Goal: Transaction & Acquisition: Download file/media

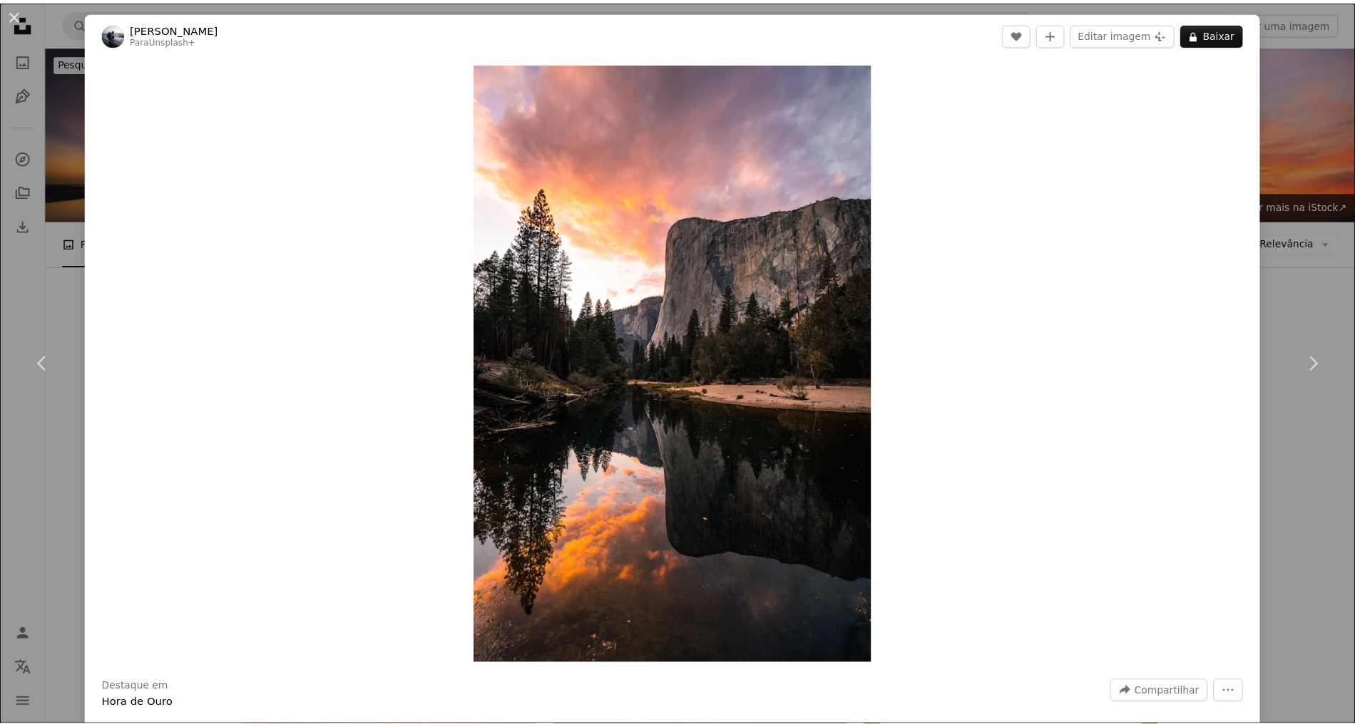
scroll to position [2044, 0]
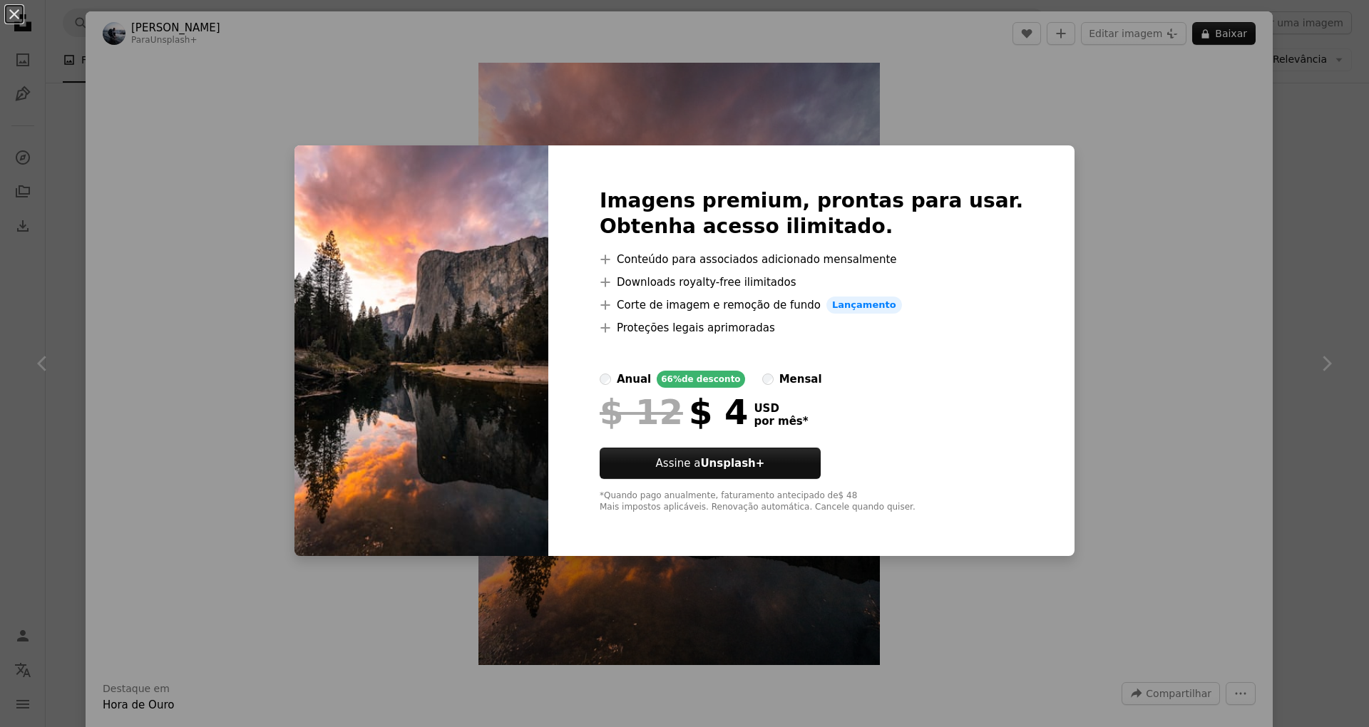
click at [1137, 200] on div "An X shape Imagens premium, prontas para usar. Obtenha acesso ilimitado. A plus…" at bounding box center [684, 363] width 1369 height 727
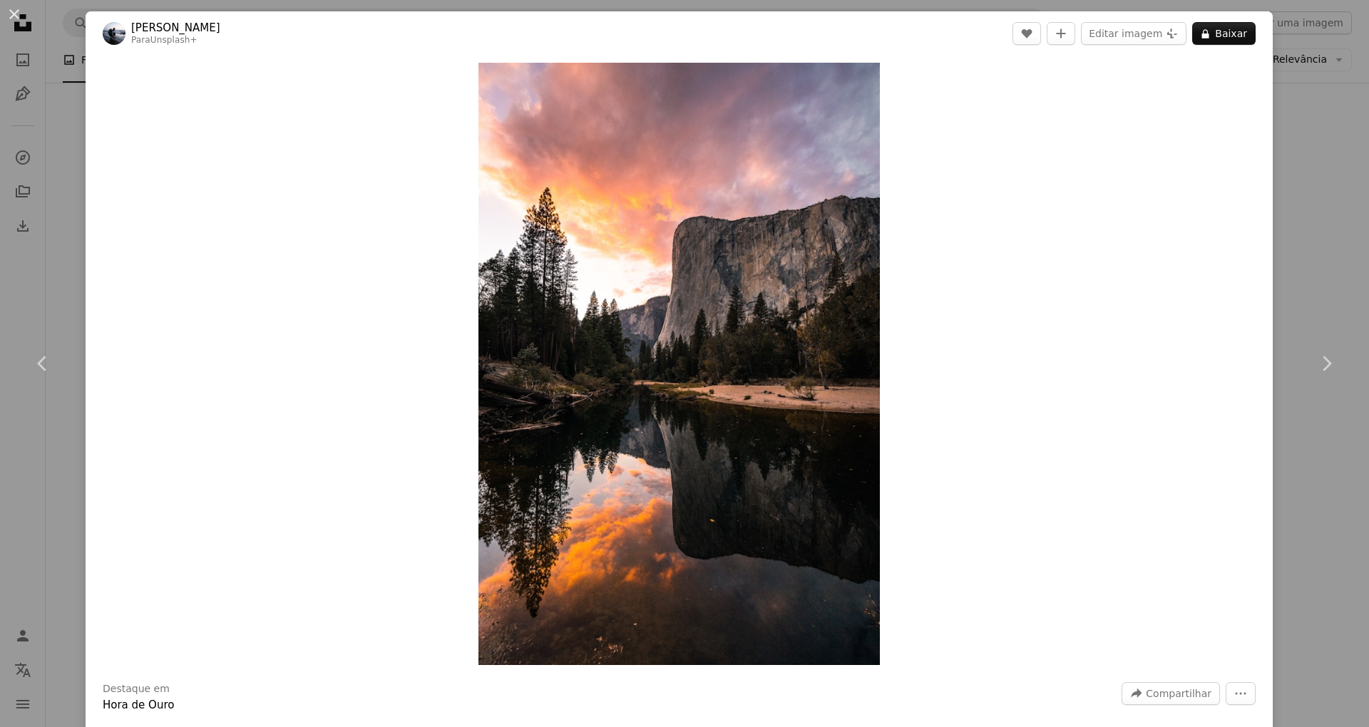
click at [1308, 175] on div "An X shape Chevron left Chevron right [PERSON_NAME] Para Unsplash+ A heart A pl…" at bounding box center [684, 363] width 1369 height 727
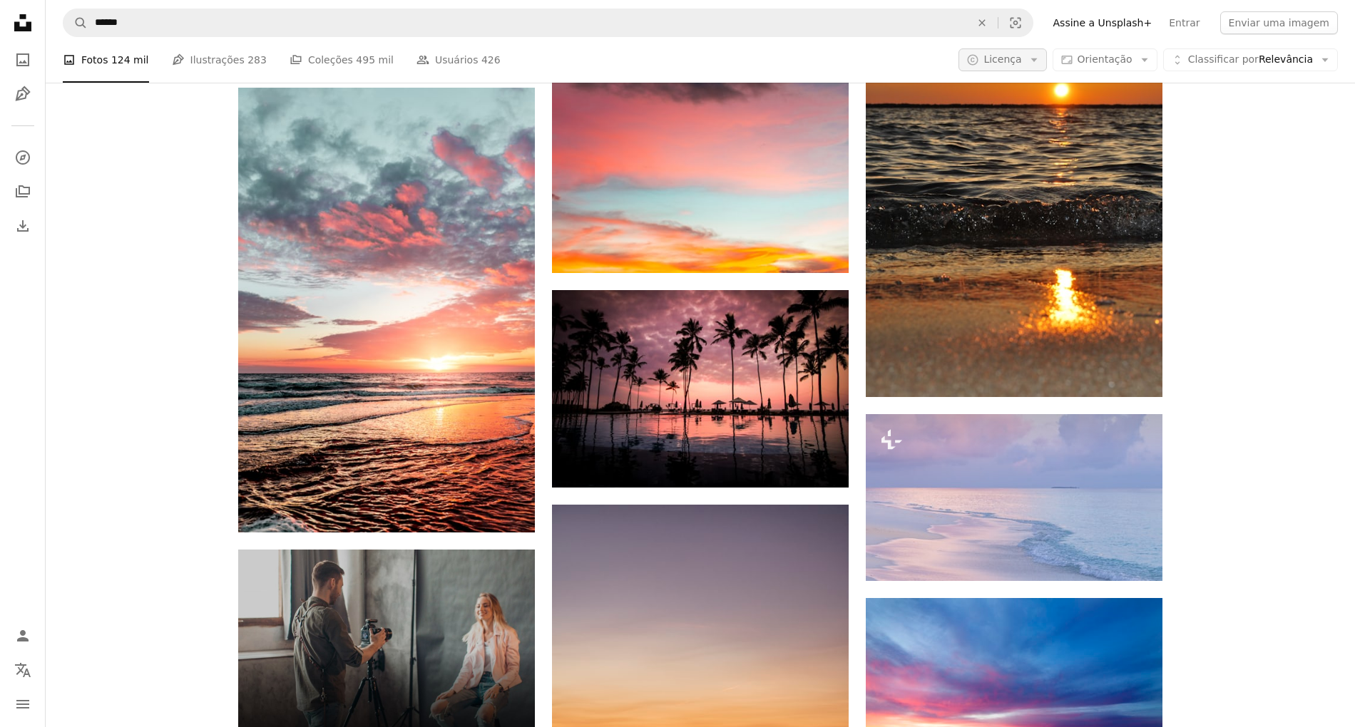
click at [1010, 51] on button "A copyright icon © Licença Arrow down" at bounding box center [1002, 59] width 88 height 23
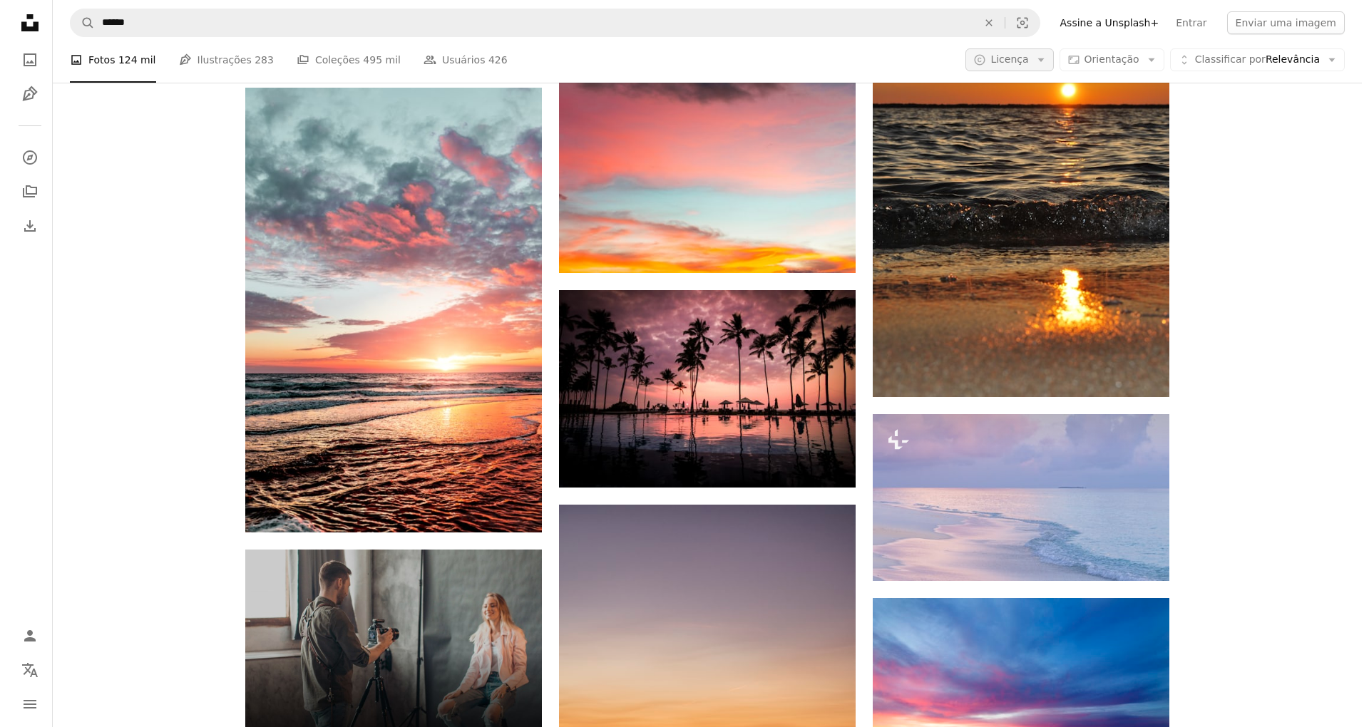
scroll to position [2044, 0]
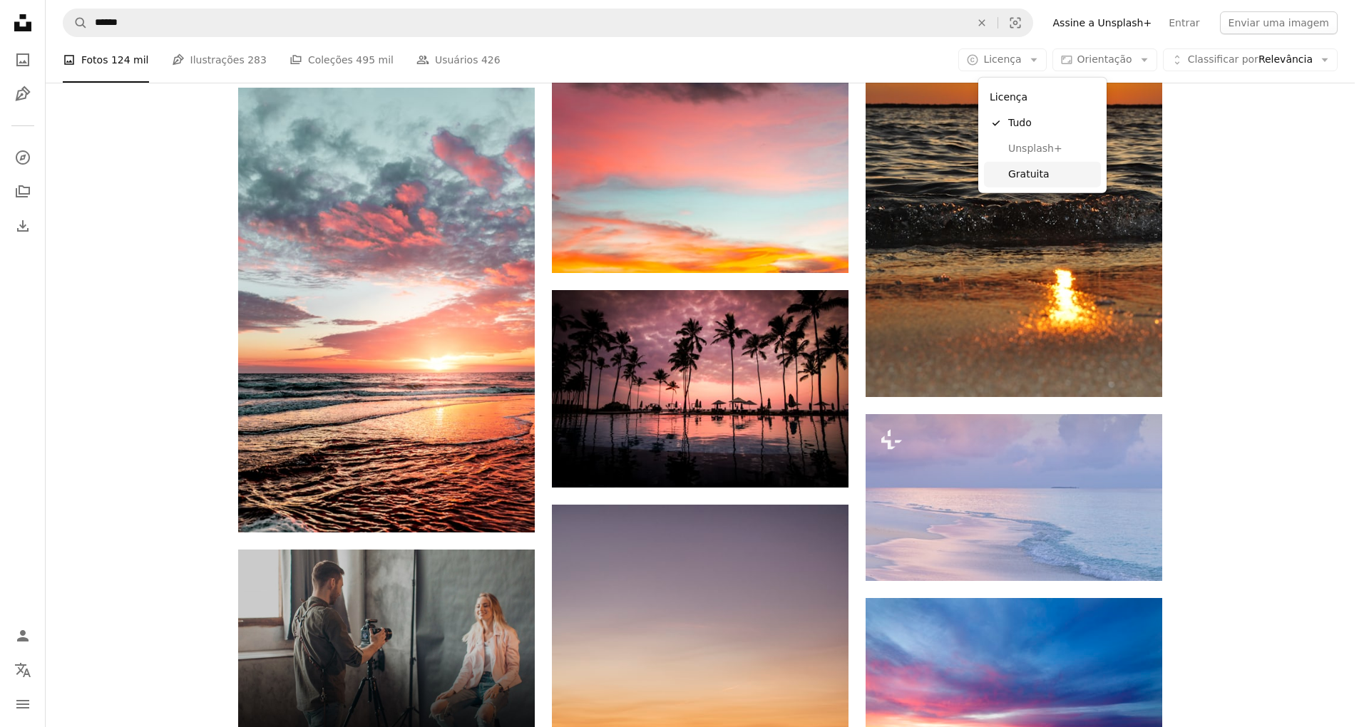
click at [1056, 168] on span "Gratuita" at bounding box center [1051, 175] width 87 height 14
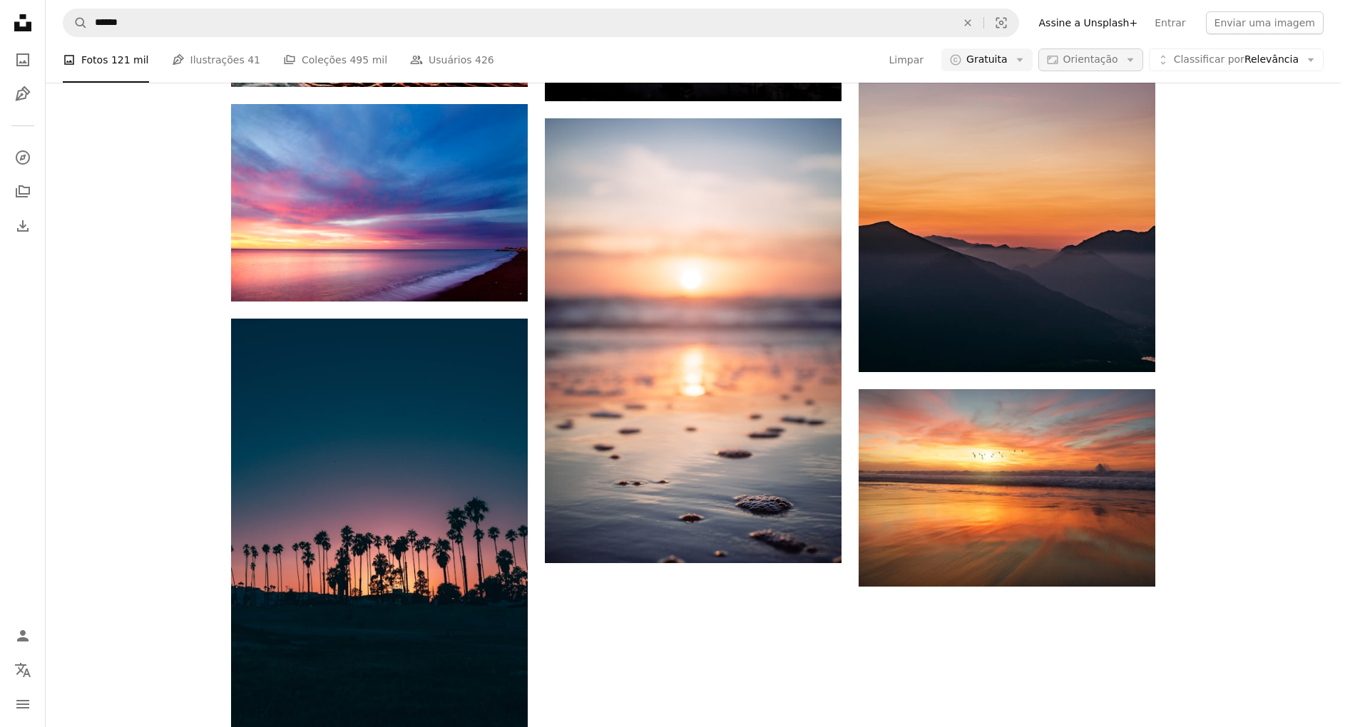
click at [1118, 65] on span "Orientação" at bounding box center [1090, 58] width 55 height 11
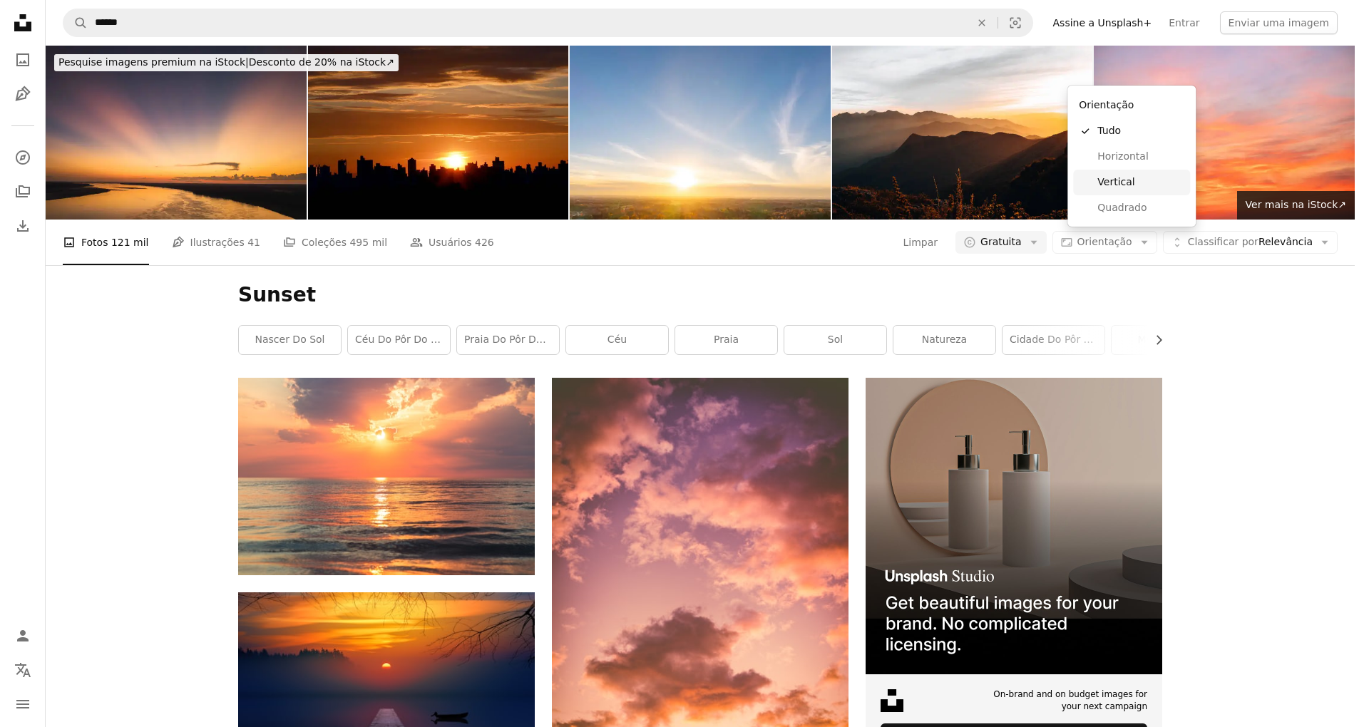
click at [1147, 180] on span "Vertical" at bounding box center [1140, 182] width 87 height 14
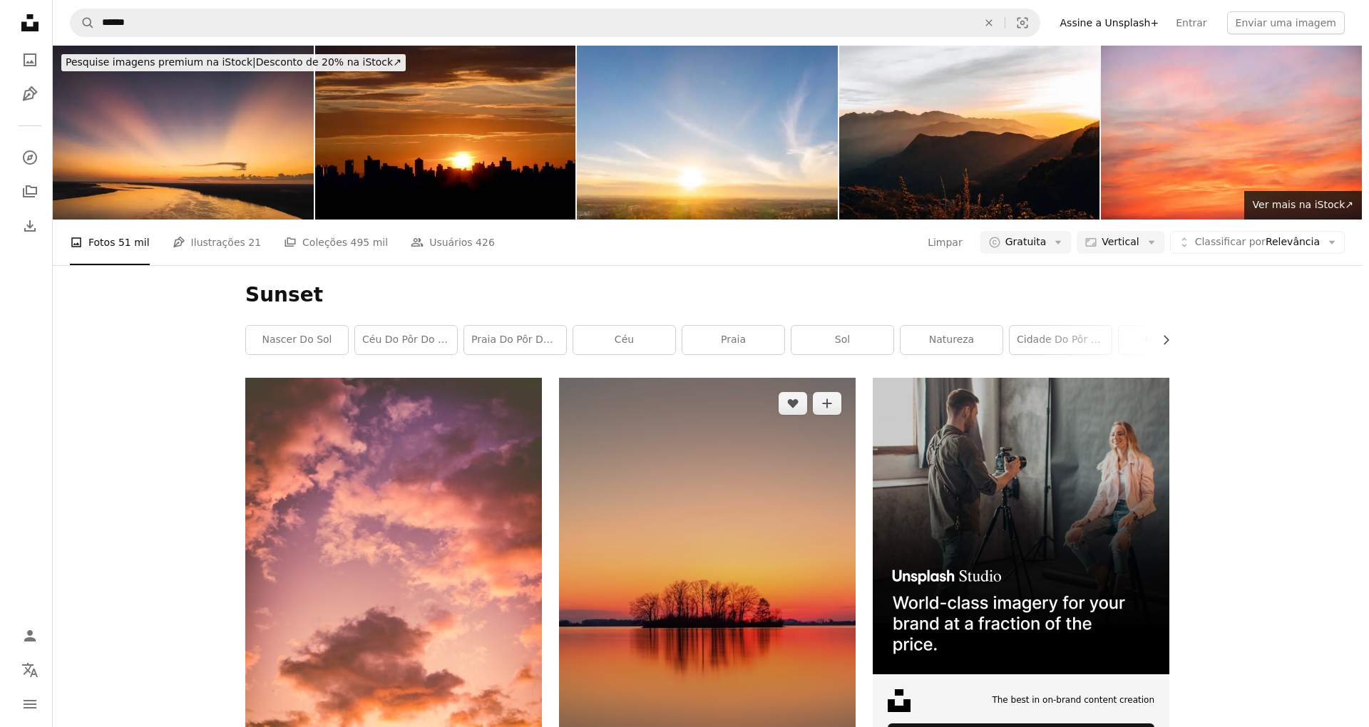
scroll to position [95, 0]
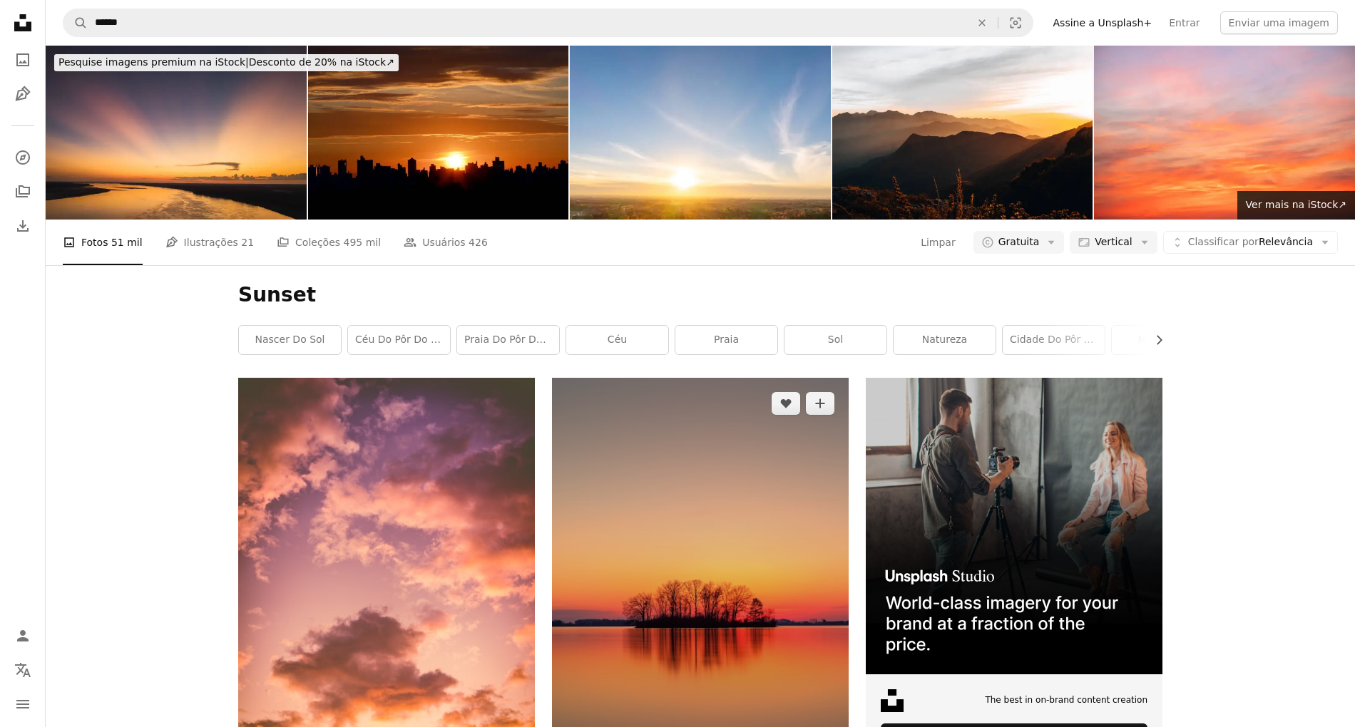
click at [753, 378] on img at bounding box center [700, 585] width 297 height 415
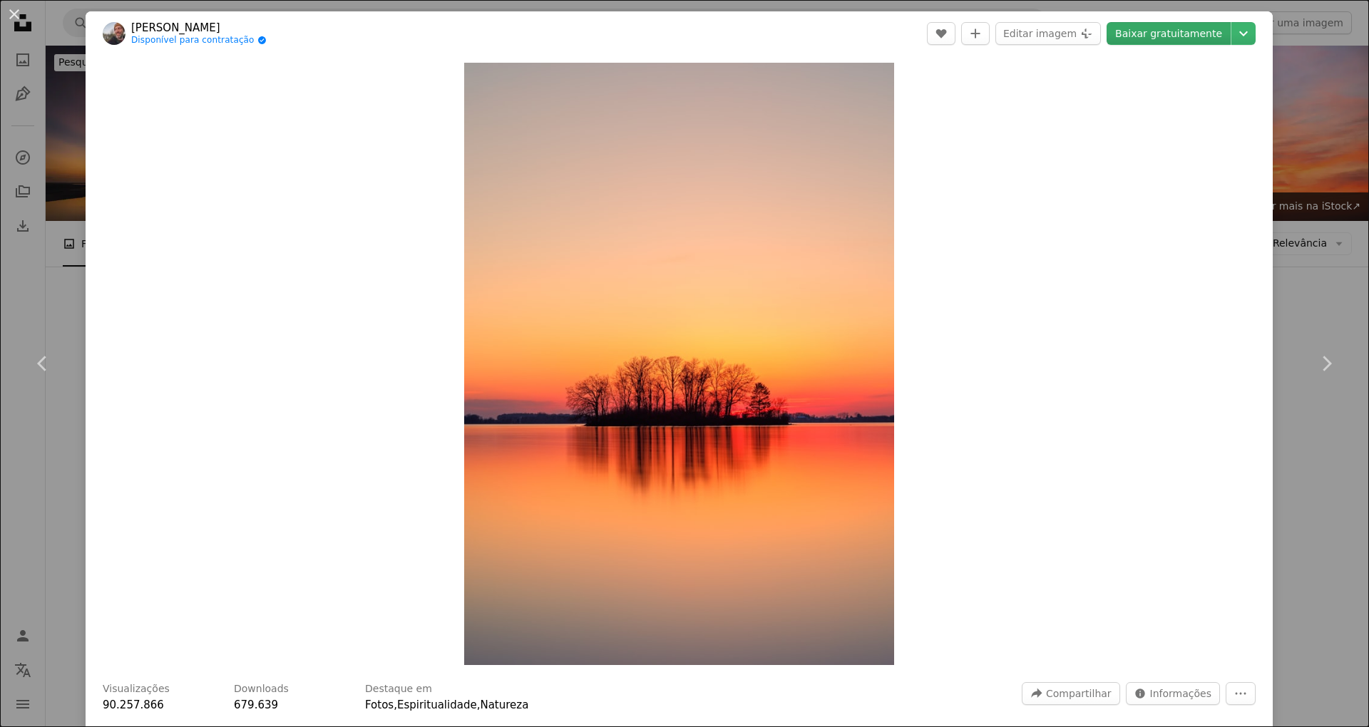
click at [1148, 34] on link "Baixar gratuitamente" at bounding box center [1169, 33] width 124 height 23
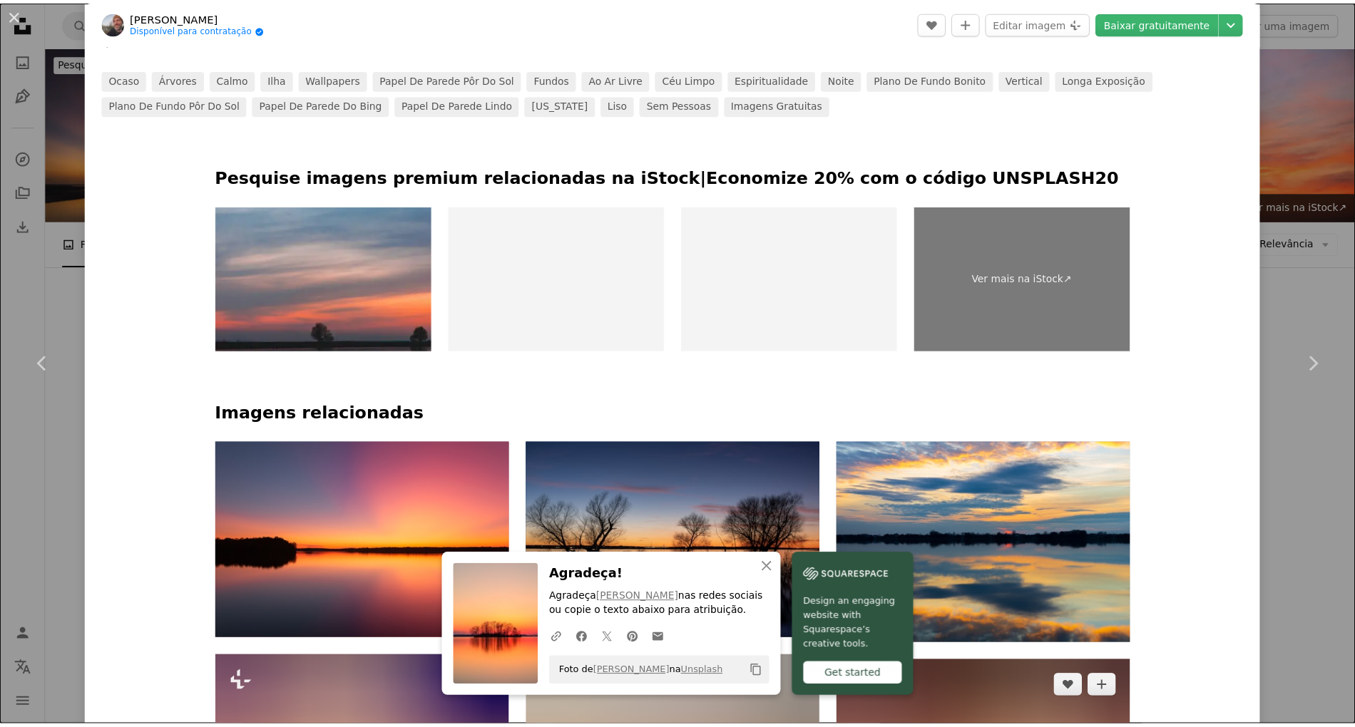
scroll to position [856, 0]
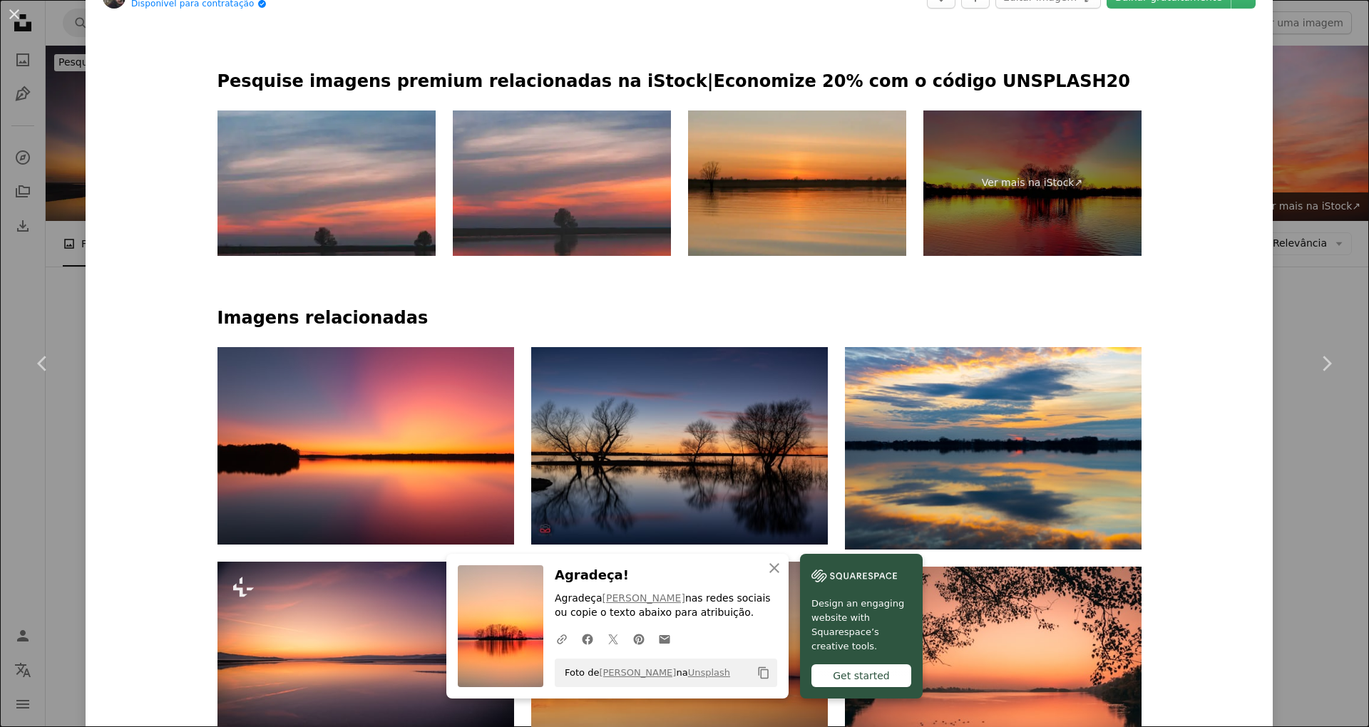
click at [1290, 175] on div "An X shape Chevron left Chevron right [PERSON_NAME] Disponível para contratação…" at bounding box center [684, 363] width 1369 height 727
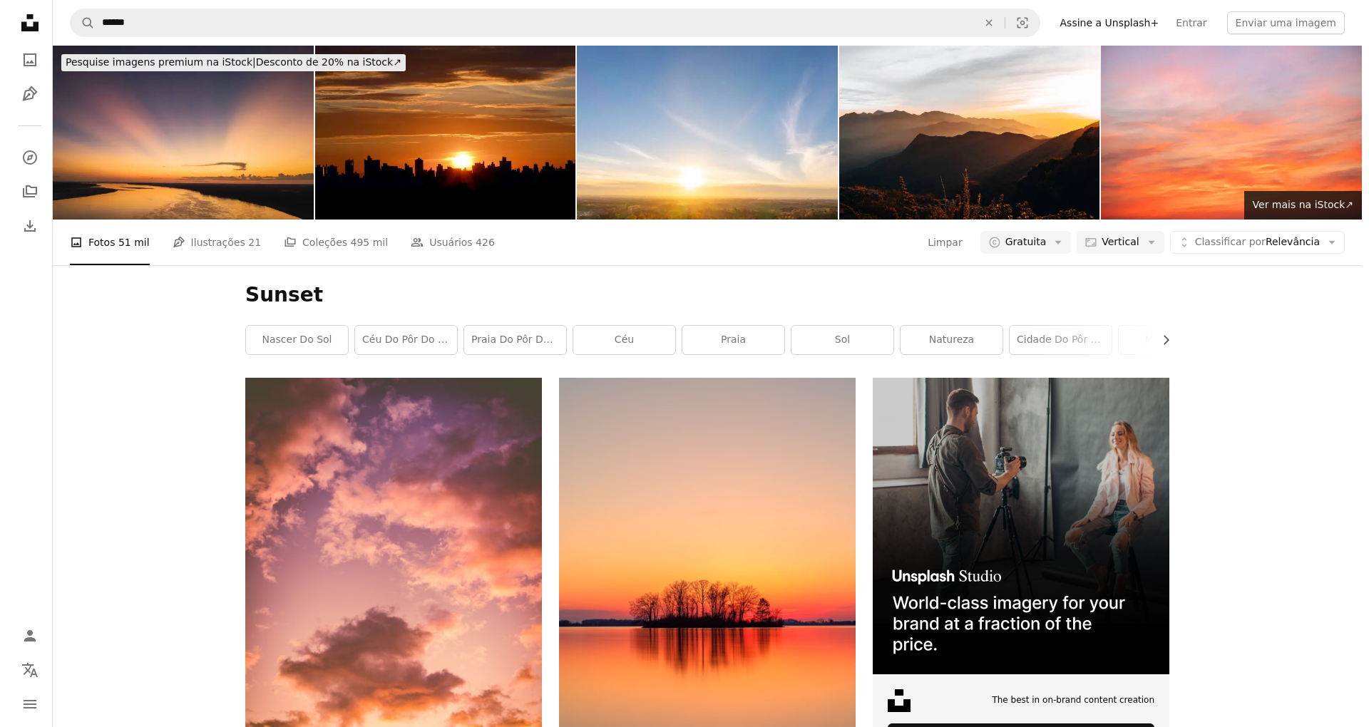
scroll to position [1901, 0]
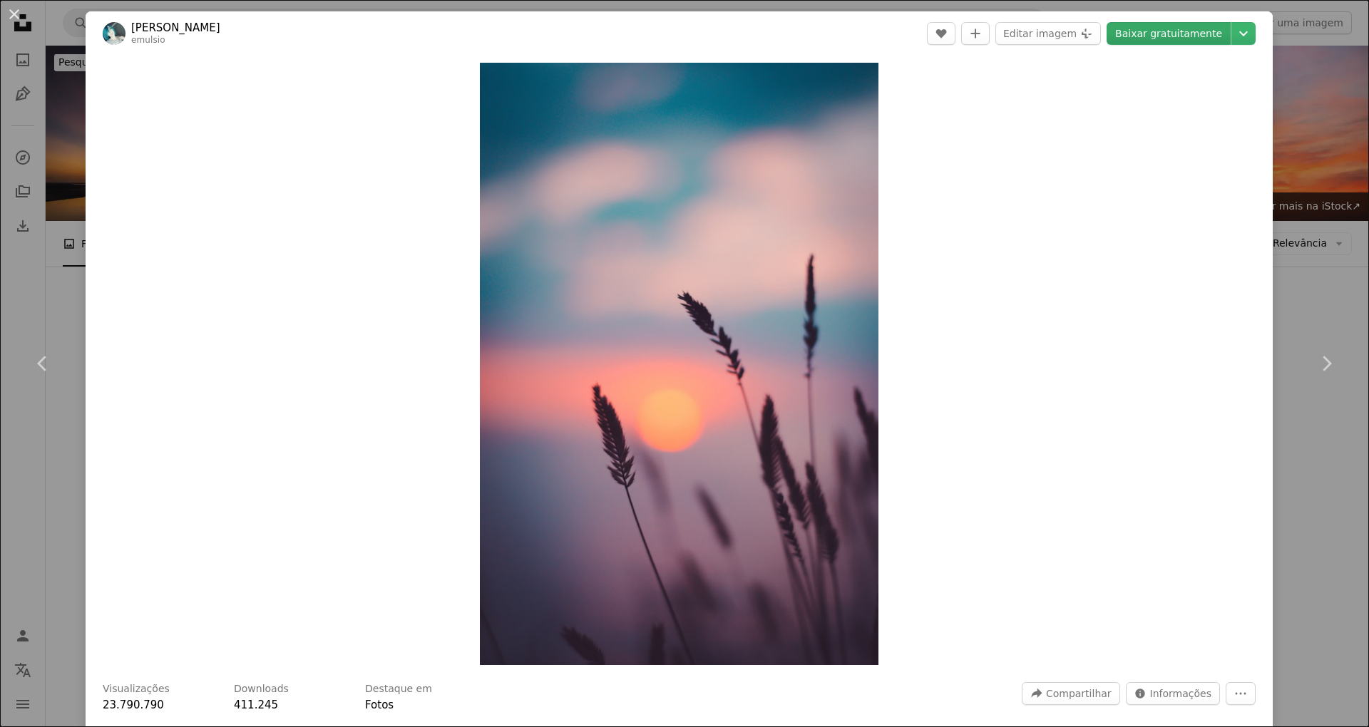
click at [1162, 33] on link "Baixar gratuitamente" at bounding box center [1169, 33] width 124 height 23
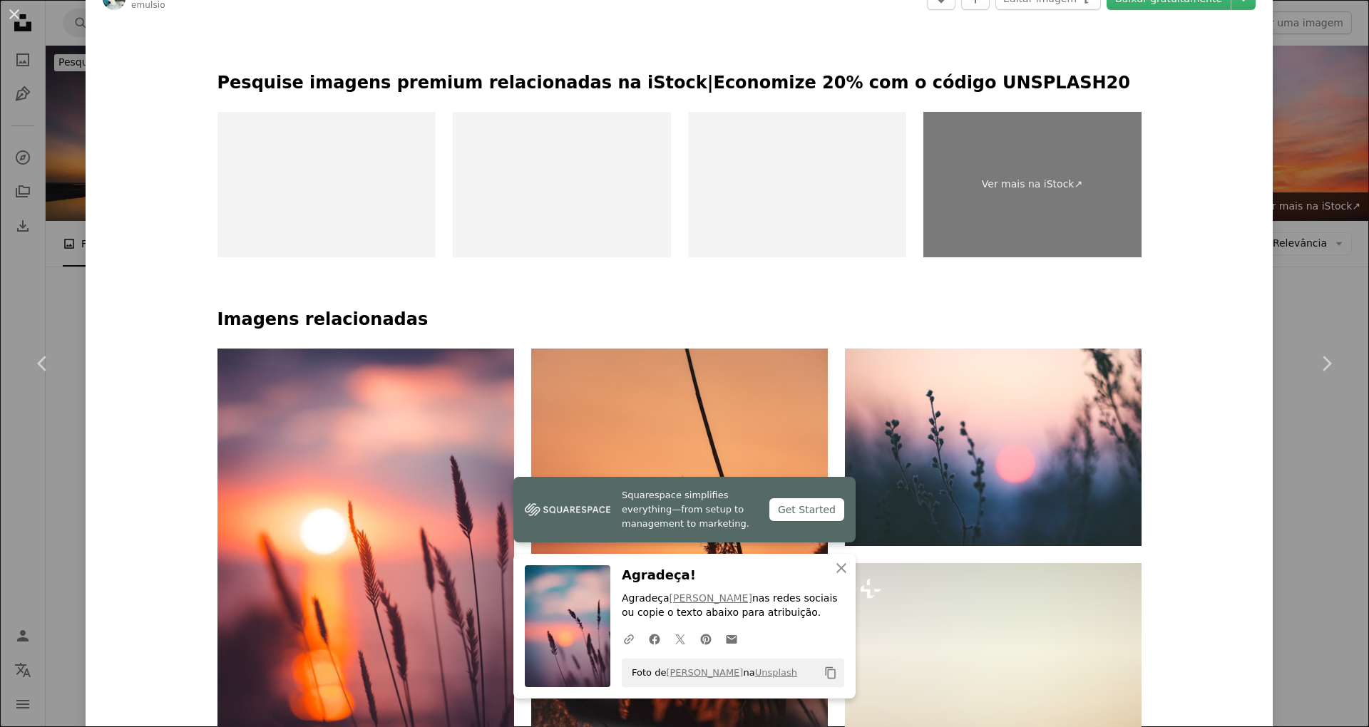
scroll to position [856, 0]
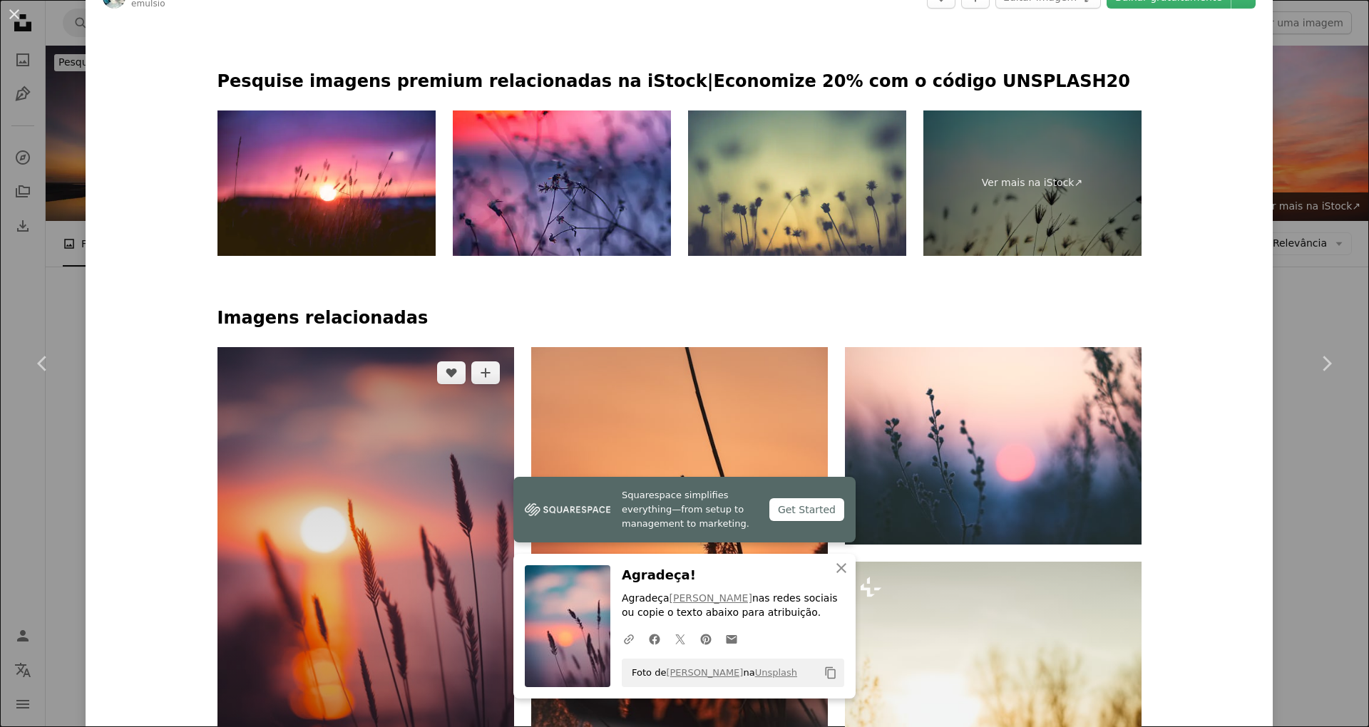
click at [388, 347] on img at bounding box center [365, 571] width 297 height 448
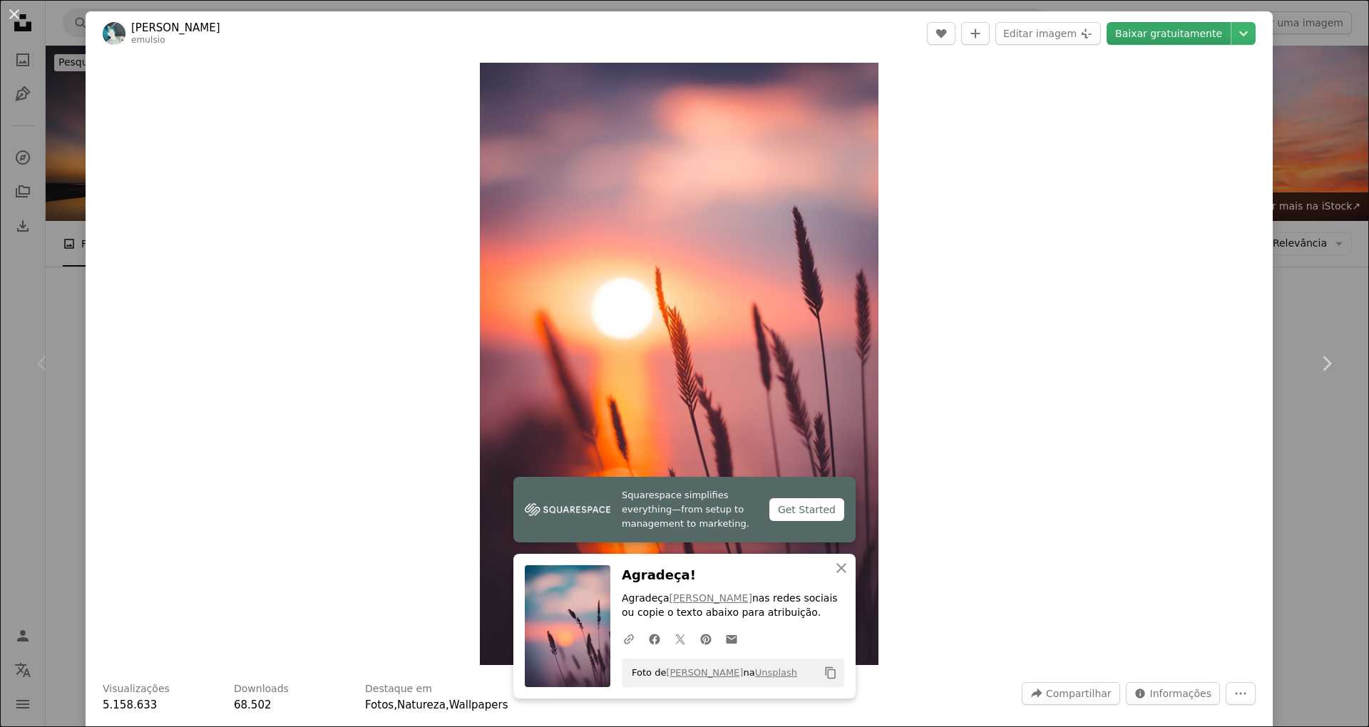
click at [1168, 31] on link "Baixar gratuitamente" at bounding box center [1169, 33] width 124 height 23
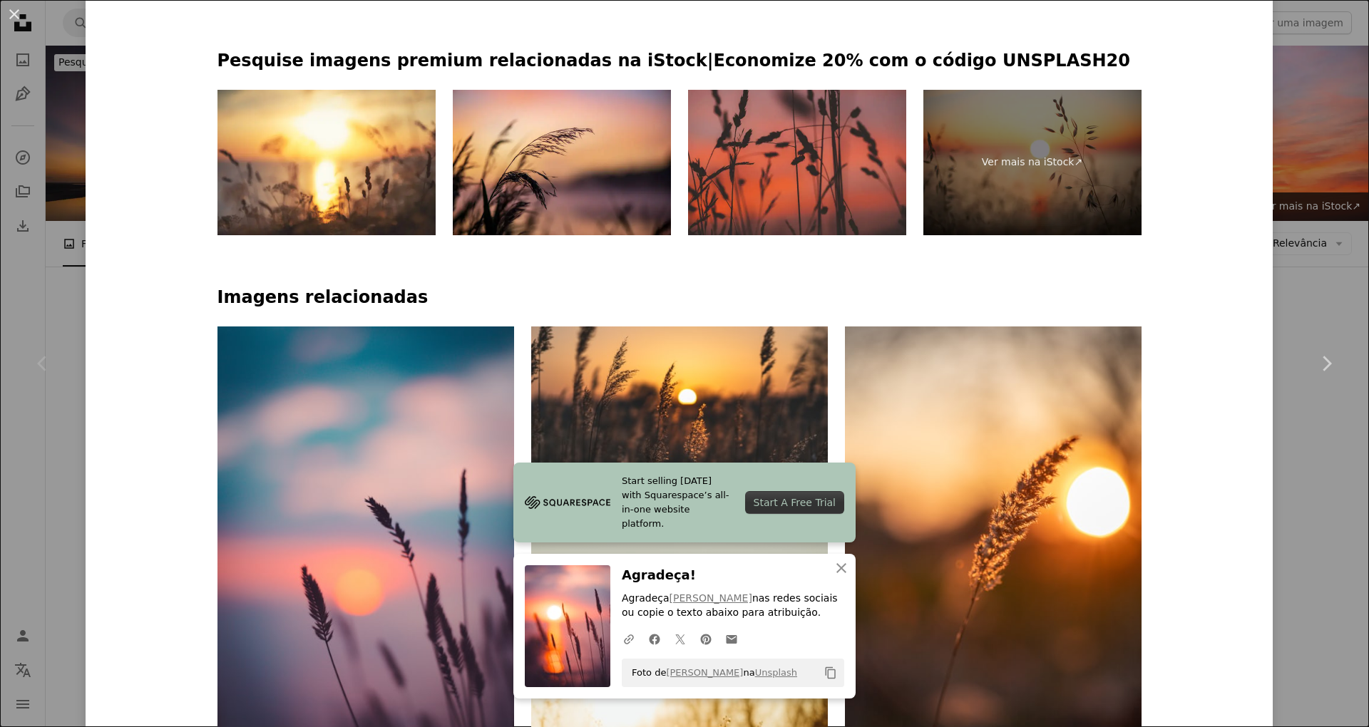
scroll to position [856, 0]
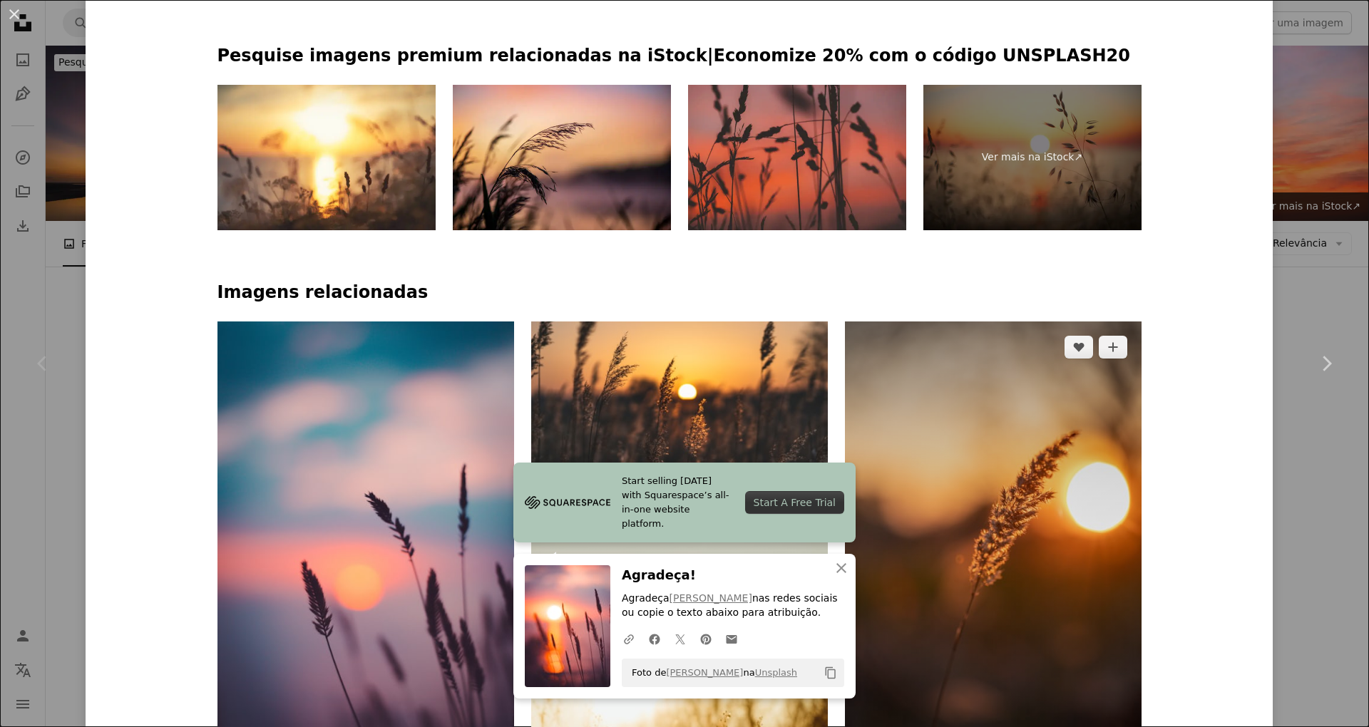
click at [1020, 322] on img at bounding box center [993, 544] width 297 height 445
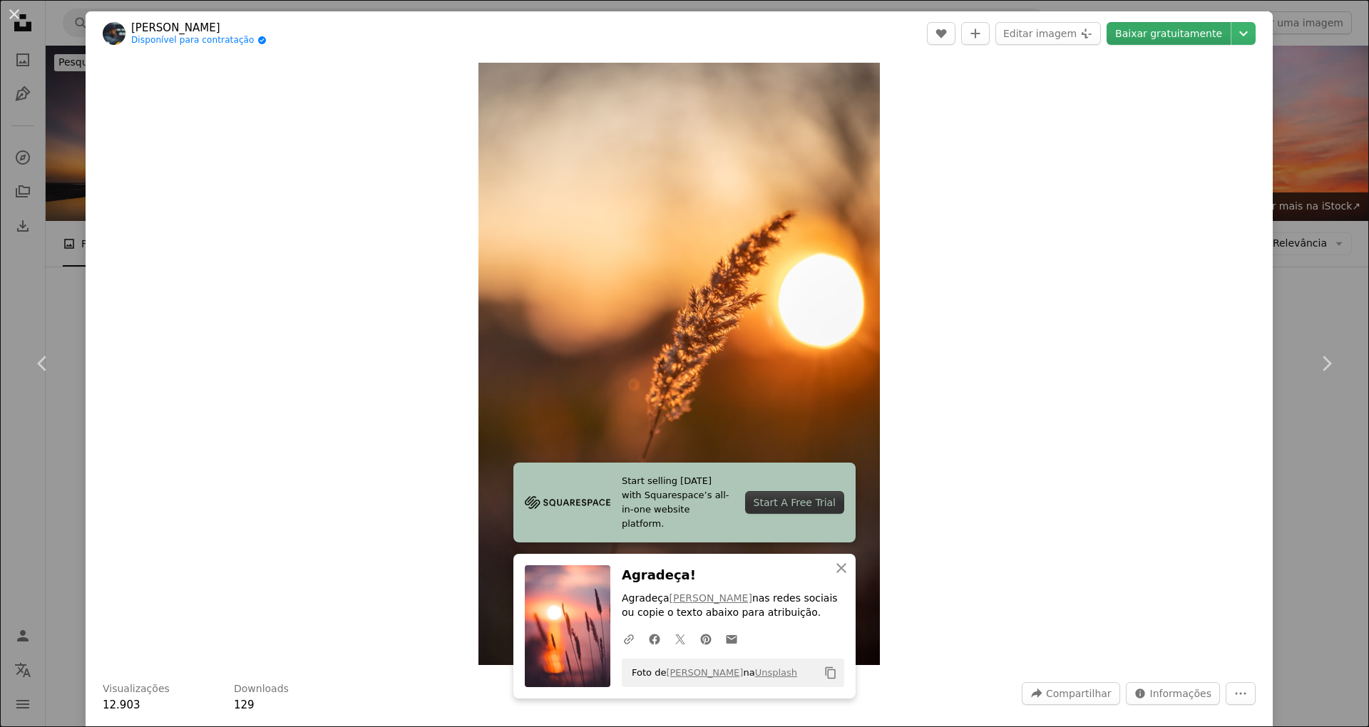
click at [1168, 31] on link "Baixar gratuitamente" at bounding box center [1169, 33] width 124 height 23
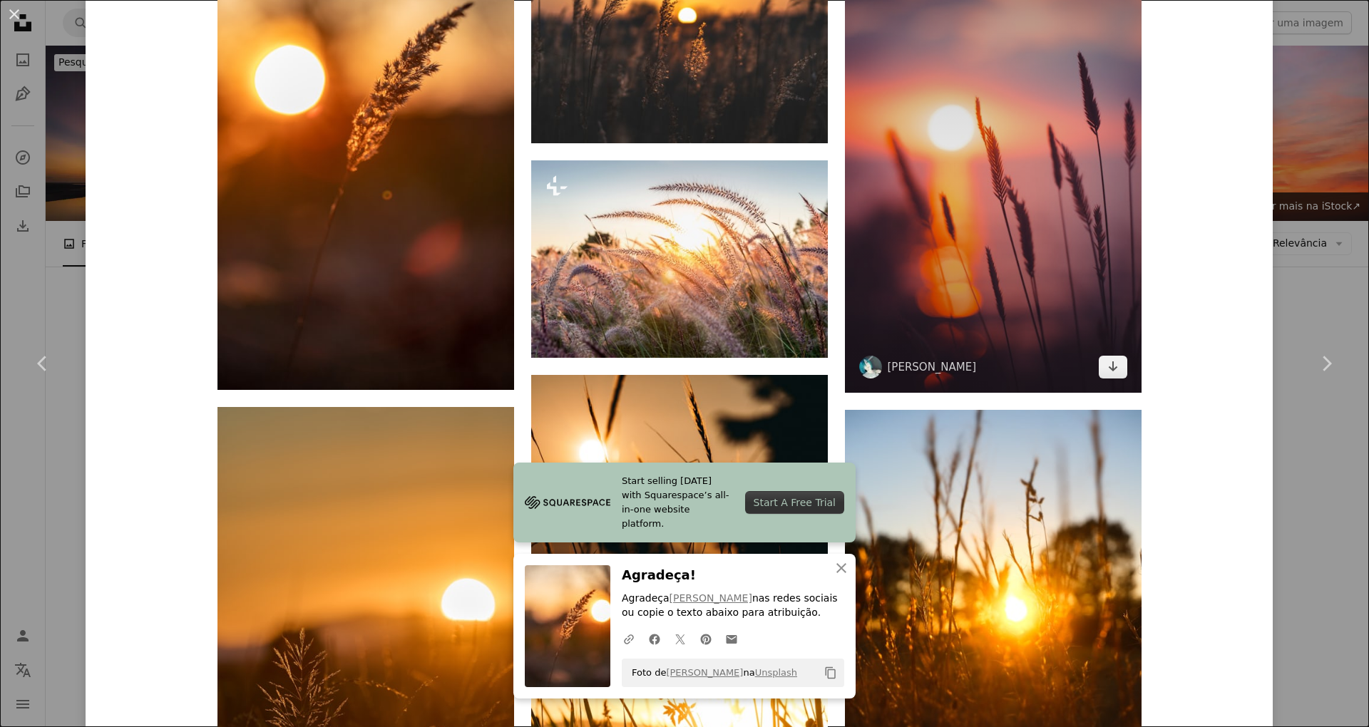
scroll to position [1236, 0]
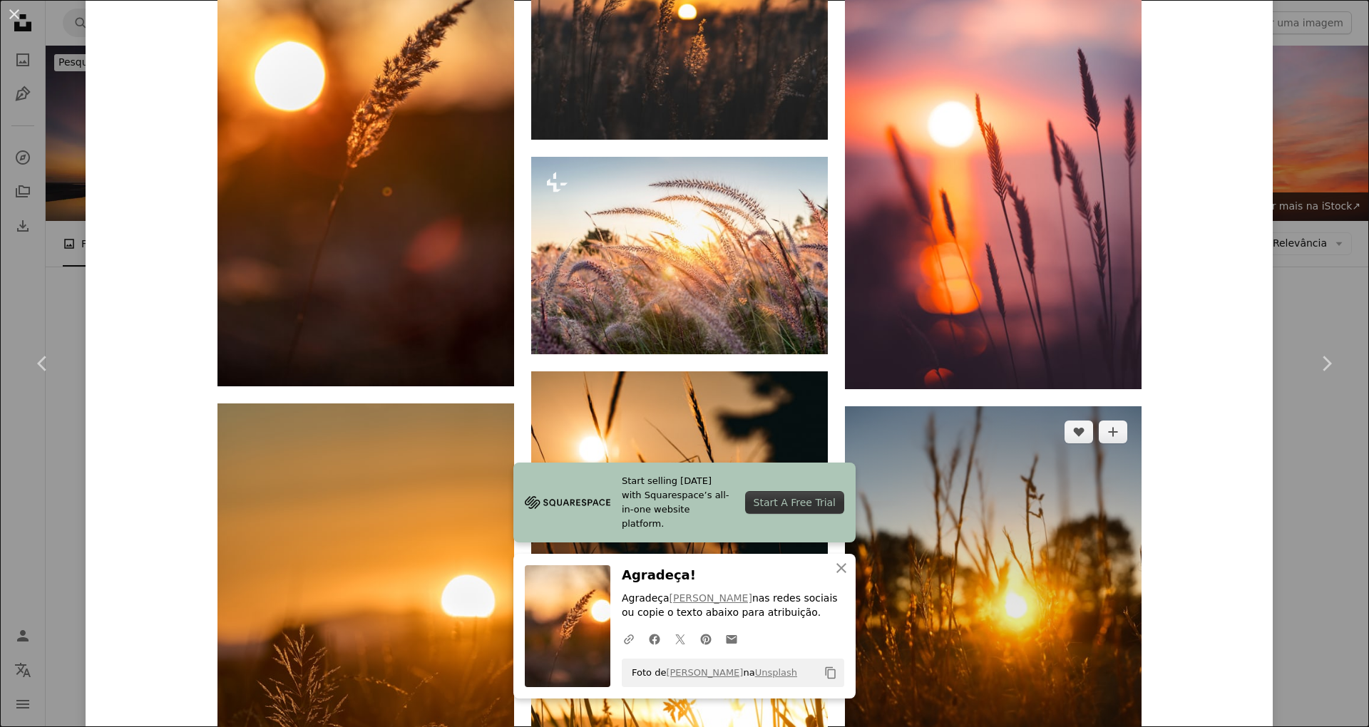
click at [997, 449] on img at bounding box center [993, 628] width 297 height 445
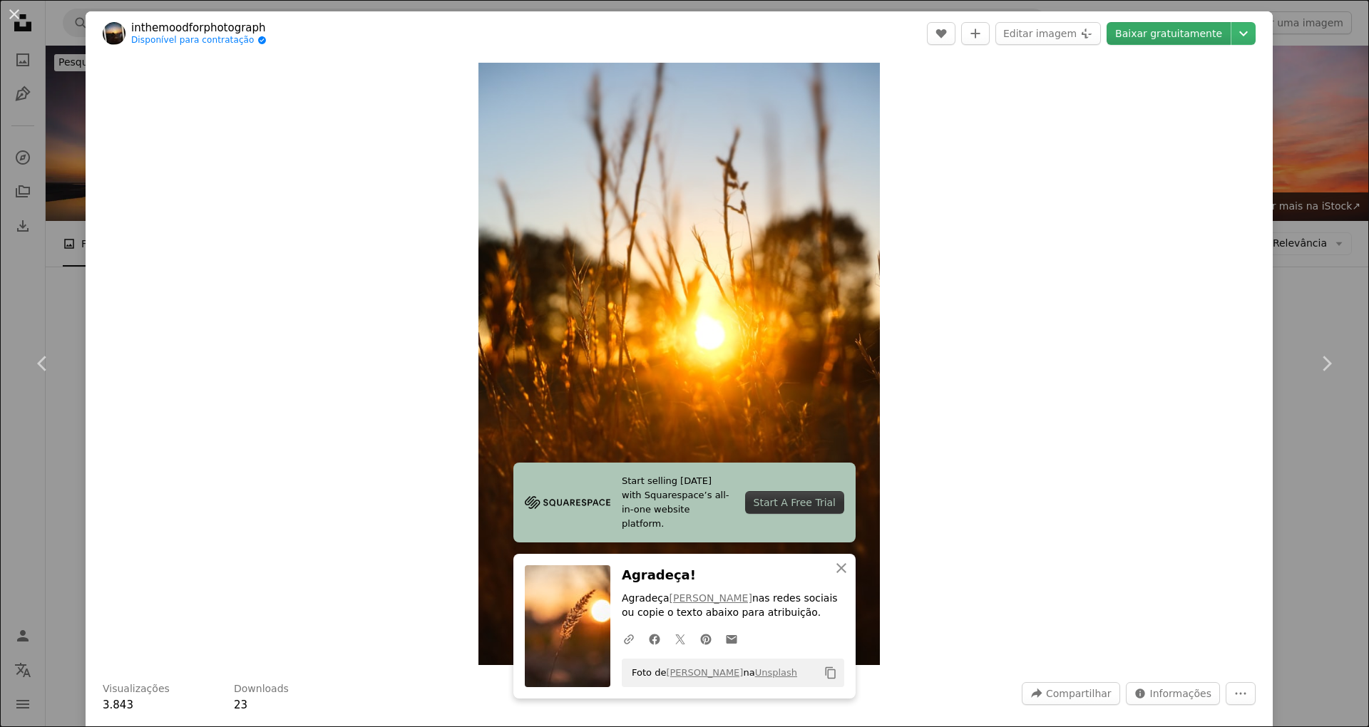
click at [1147, 34] on link "Baixar gratuitamente" at bounding box center [1169, 33] width 124 height 23
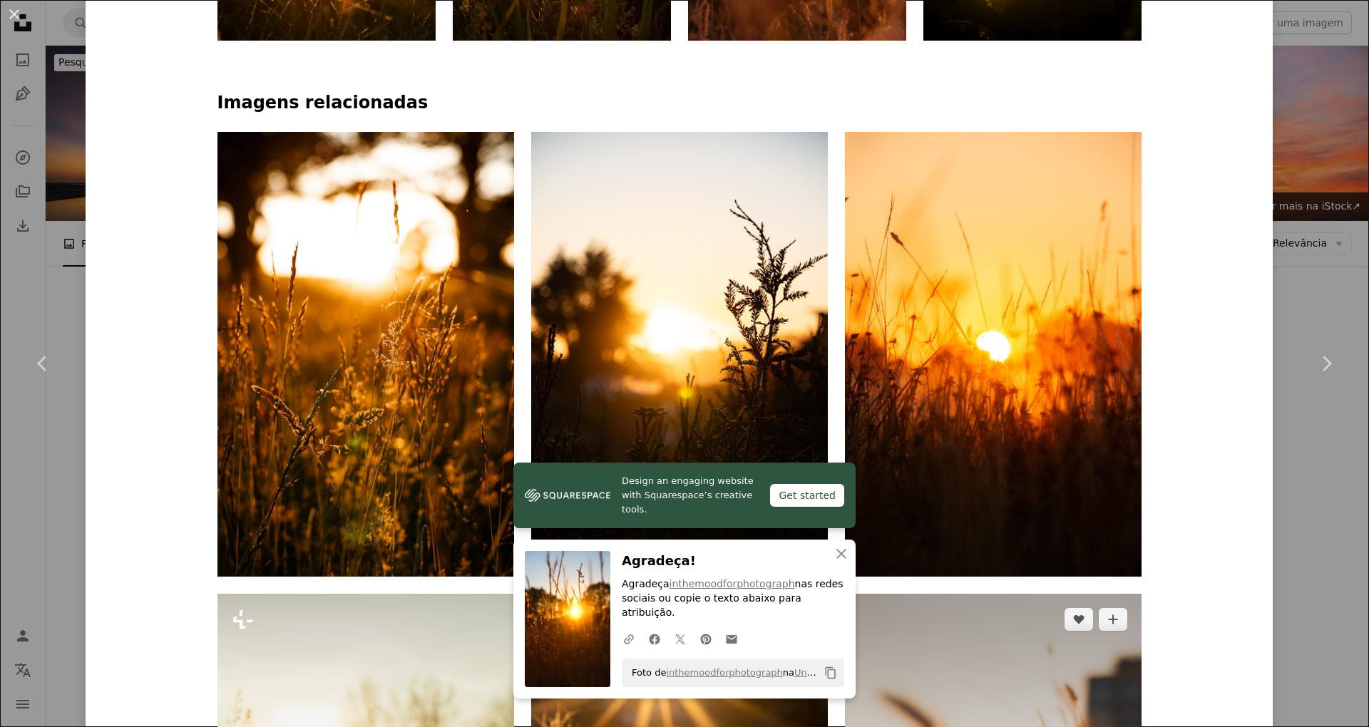
scroll to position [856, 0]
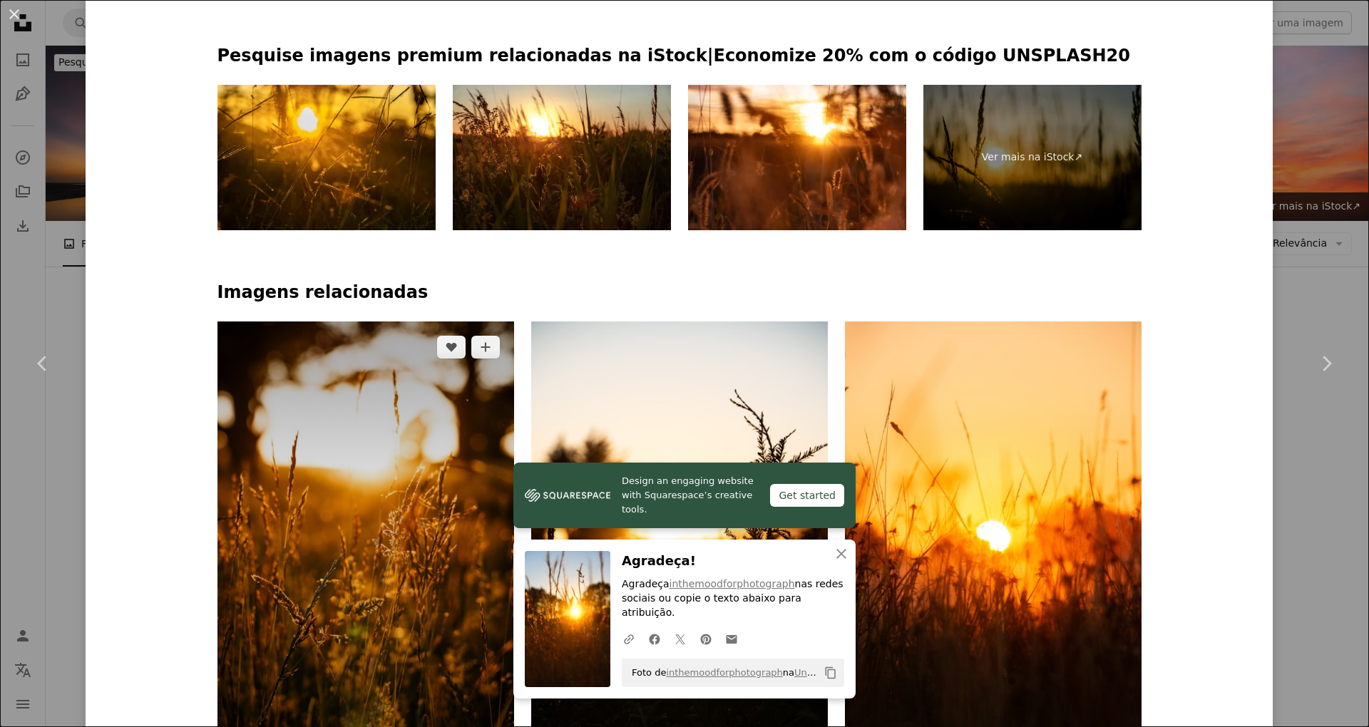
click at [319, 402] on img at bounding box center [365, 544] width 297 height 445
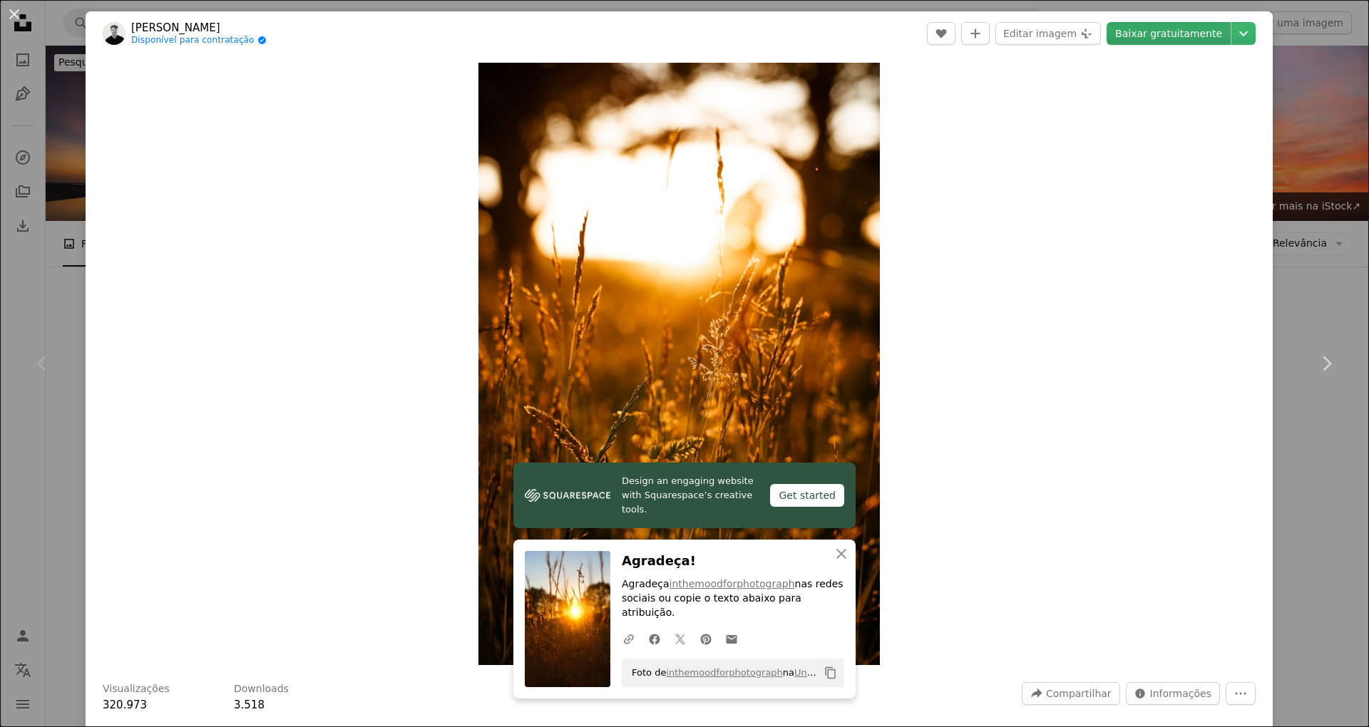
click at [1137, 40] on link "Baixar gratuitamente" at bounding box center [1169, 33] width 124 height 23
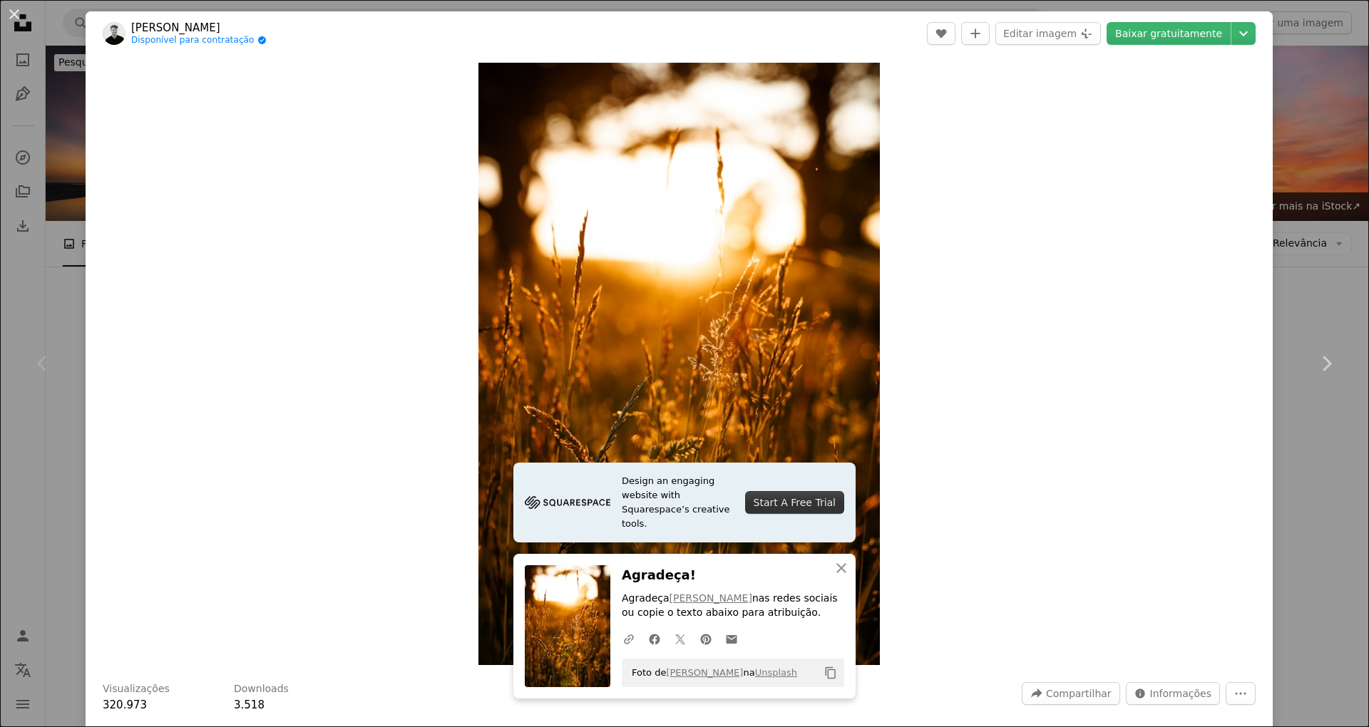
click at [1082, 257] on div "Zoom in" at bounding box center [679, 364] width 1187 height 617
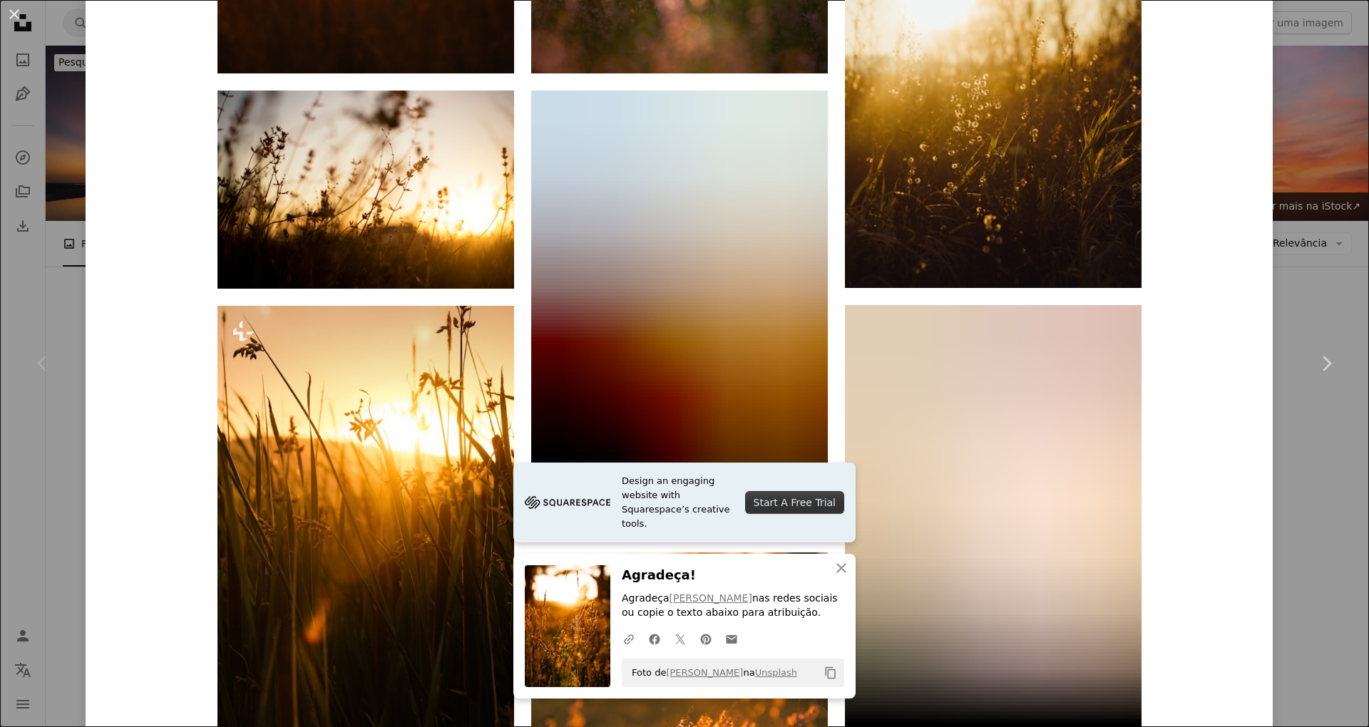
scroll to position [1521, 0]
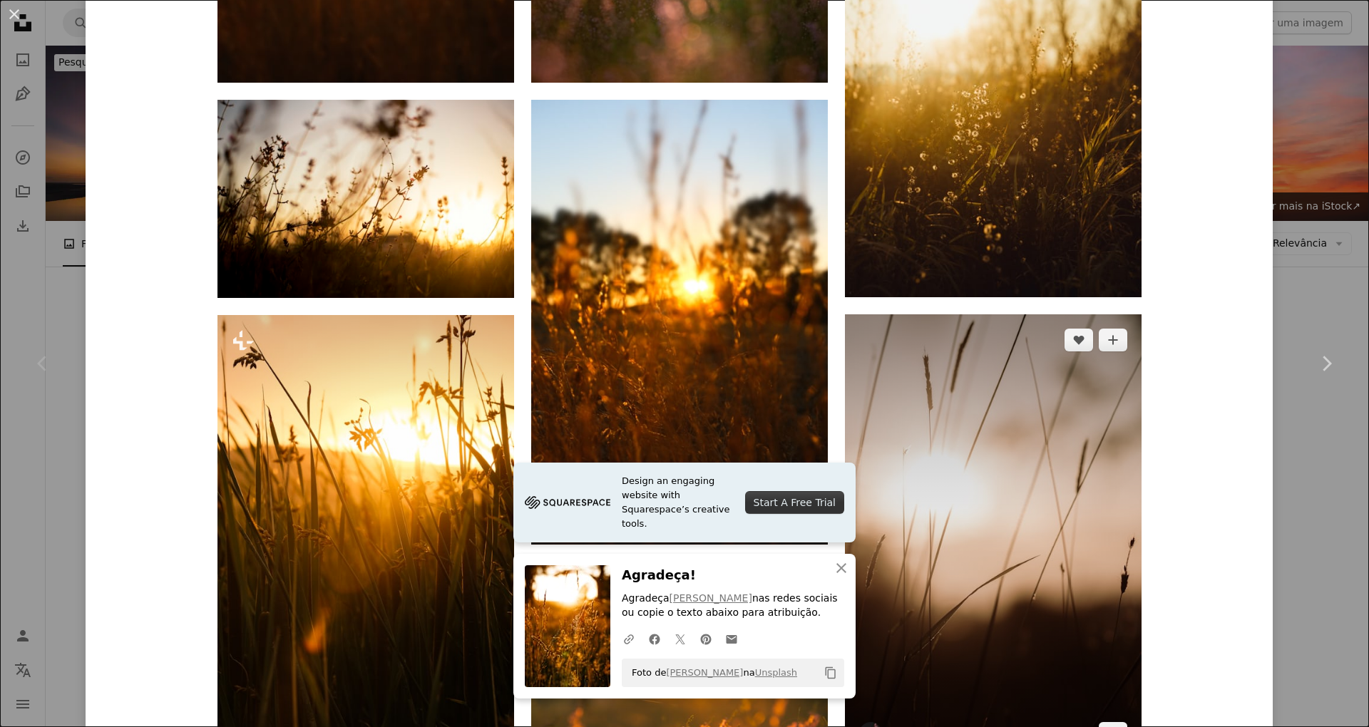
click at [1045, 314] on img at bounding box center [993, 536] width 297 height 445
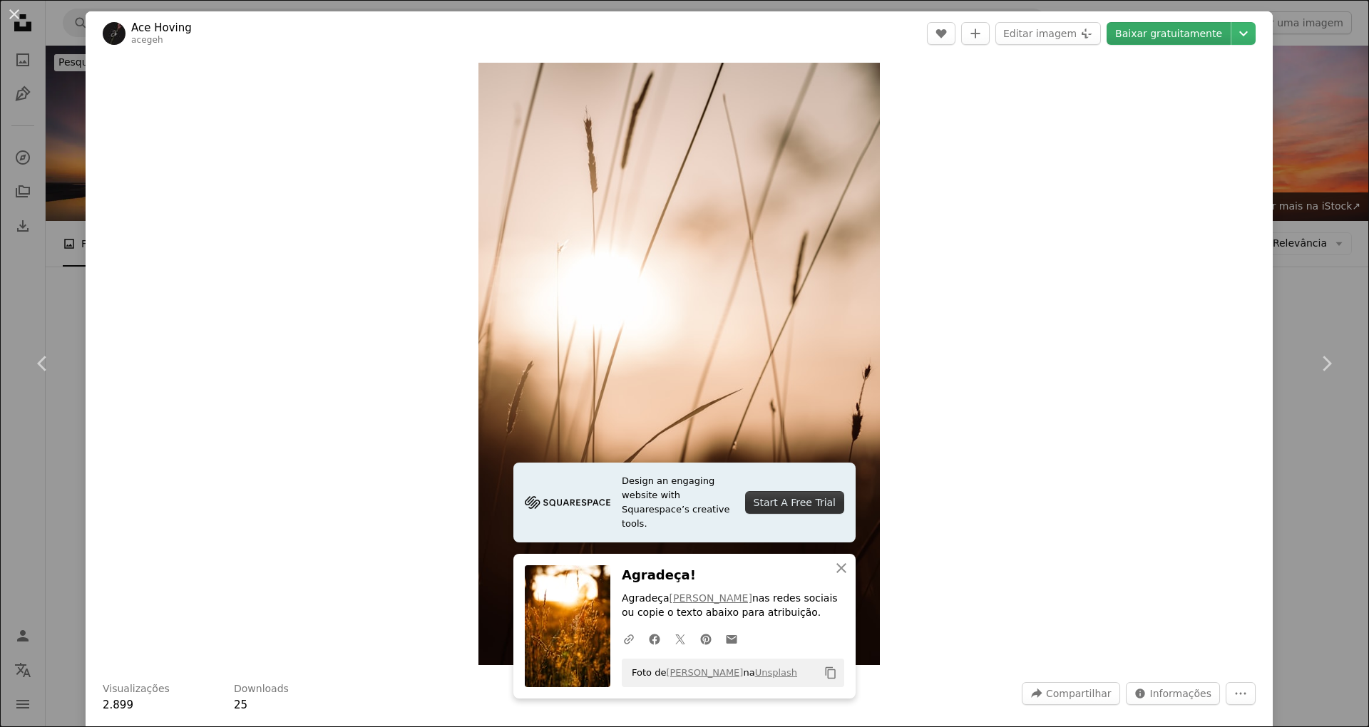
click at [1151, 31] on link "Baixar gratuitamente" at bounding box center [1169, 33] width 124 height 23
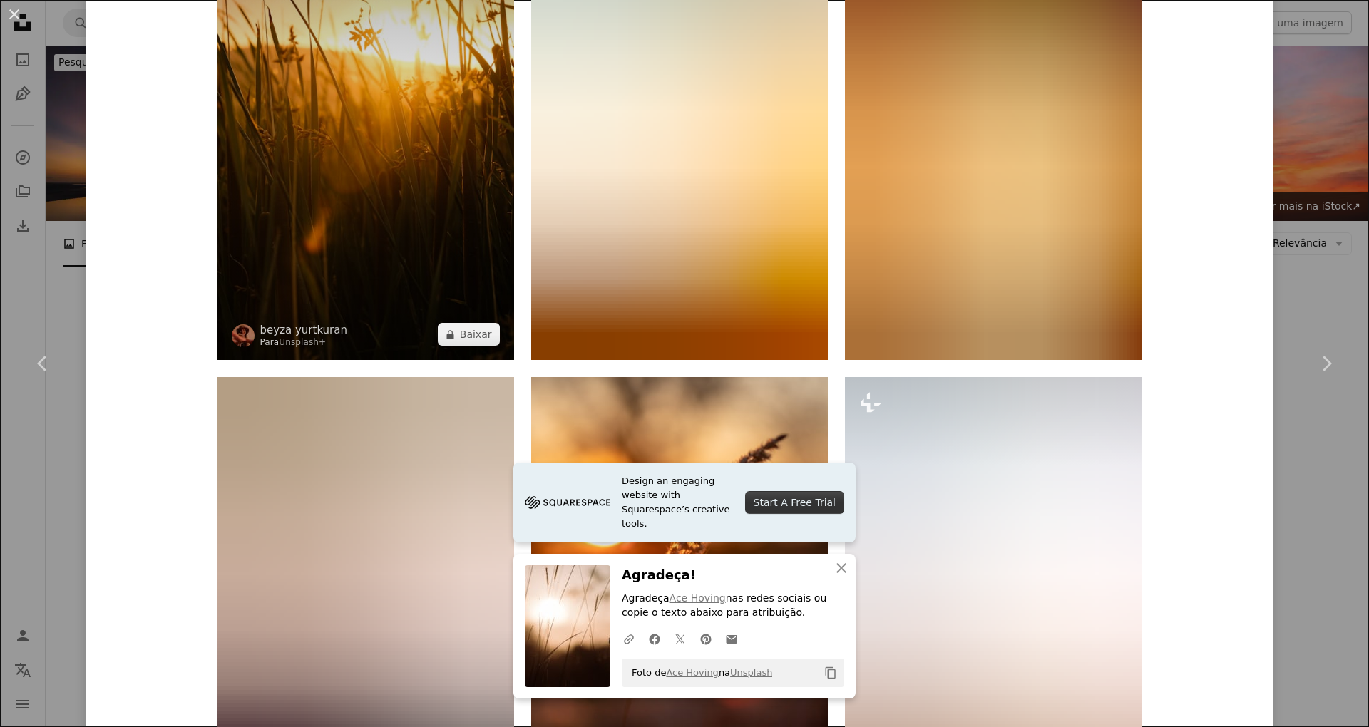
scroll to position [2186, 0]
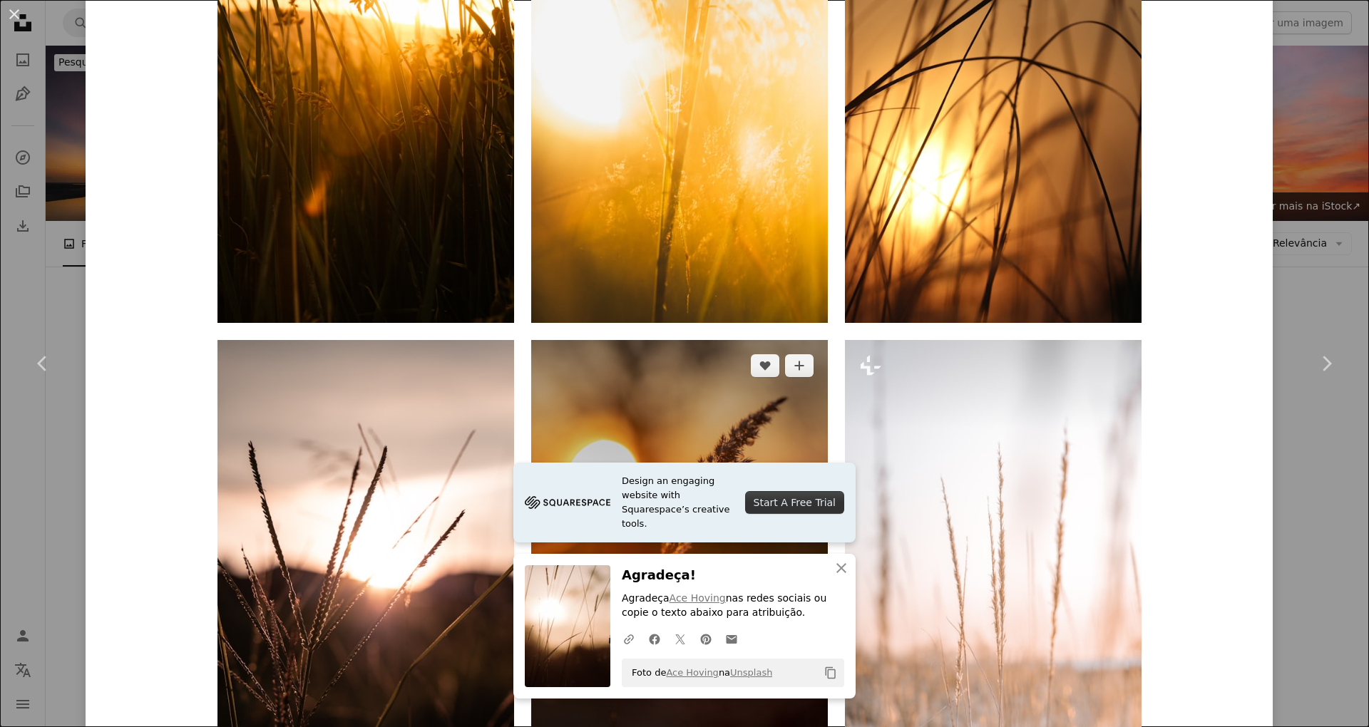
click at [692, 392] on img at bounding box center [679, 562] width 297 height 445
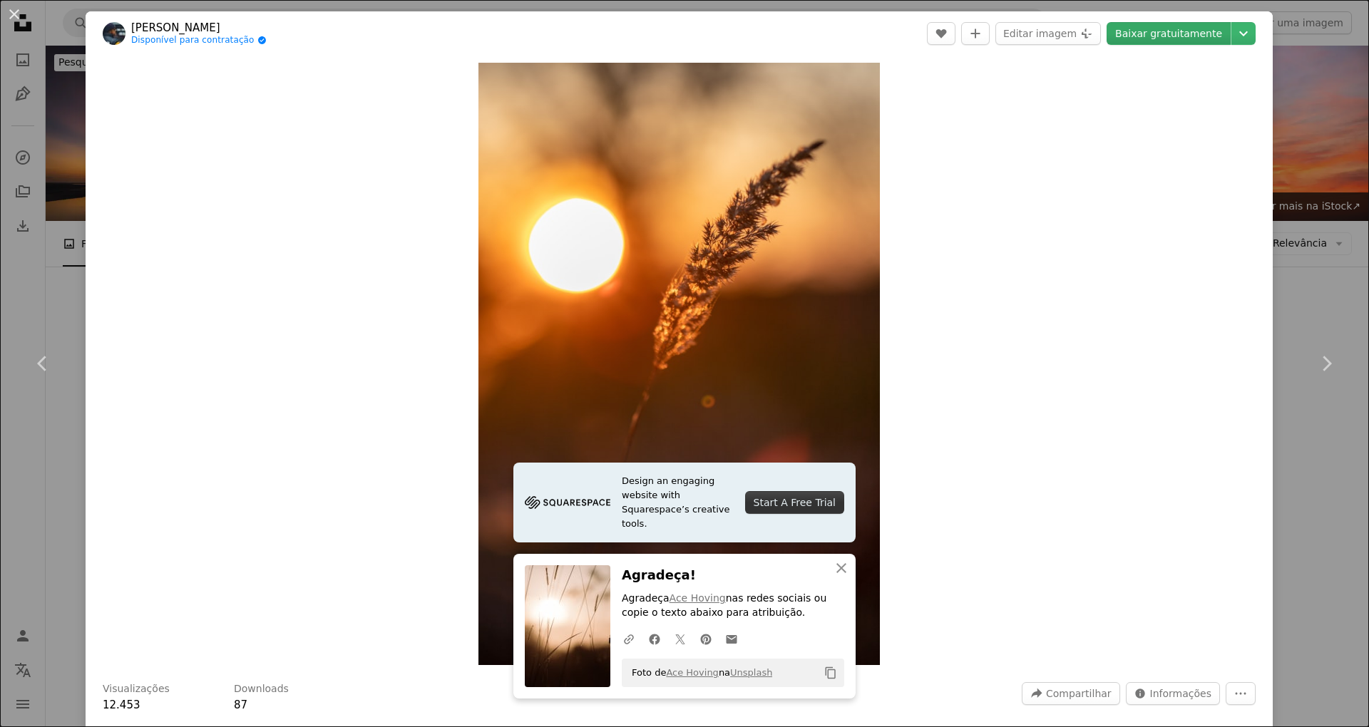
click at [1174, 37] on link "Baixar gratuitamente" at bounding box center [1169, 33] width 124 height 23
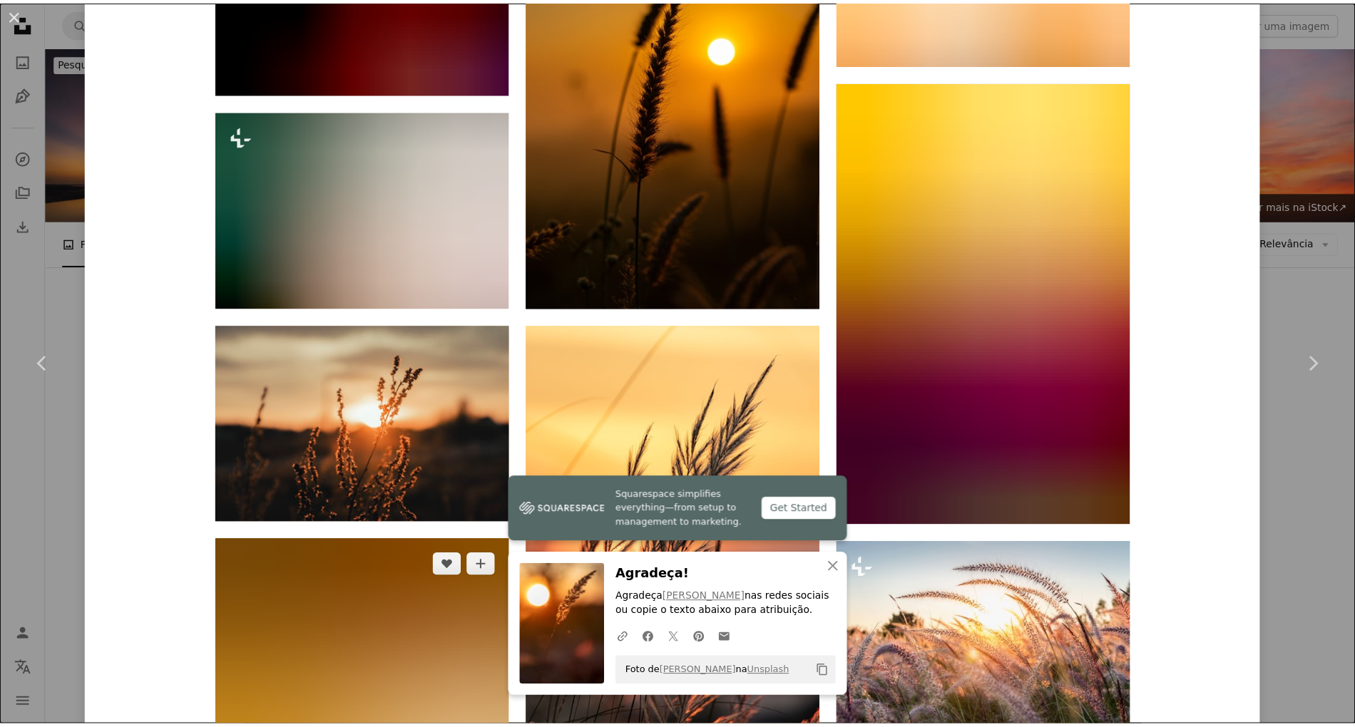
scroll to position [3065, 0]
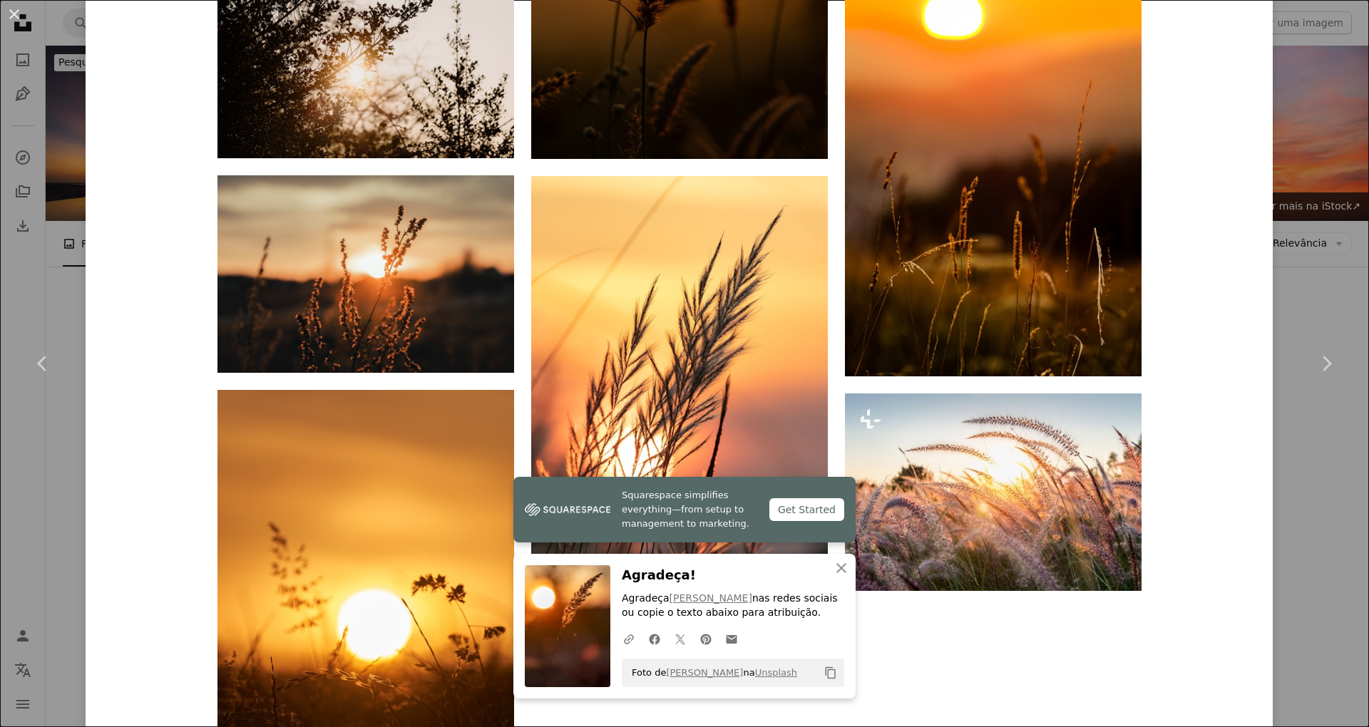
click at [21, 255] on div "An X shape Chevron left Chevron right Birk Enwald Disponível para contratação A…" at bounding box center [684, 363] width 1369 height 727
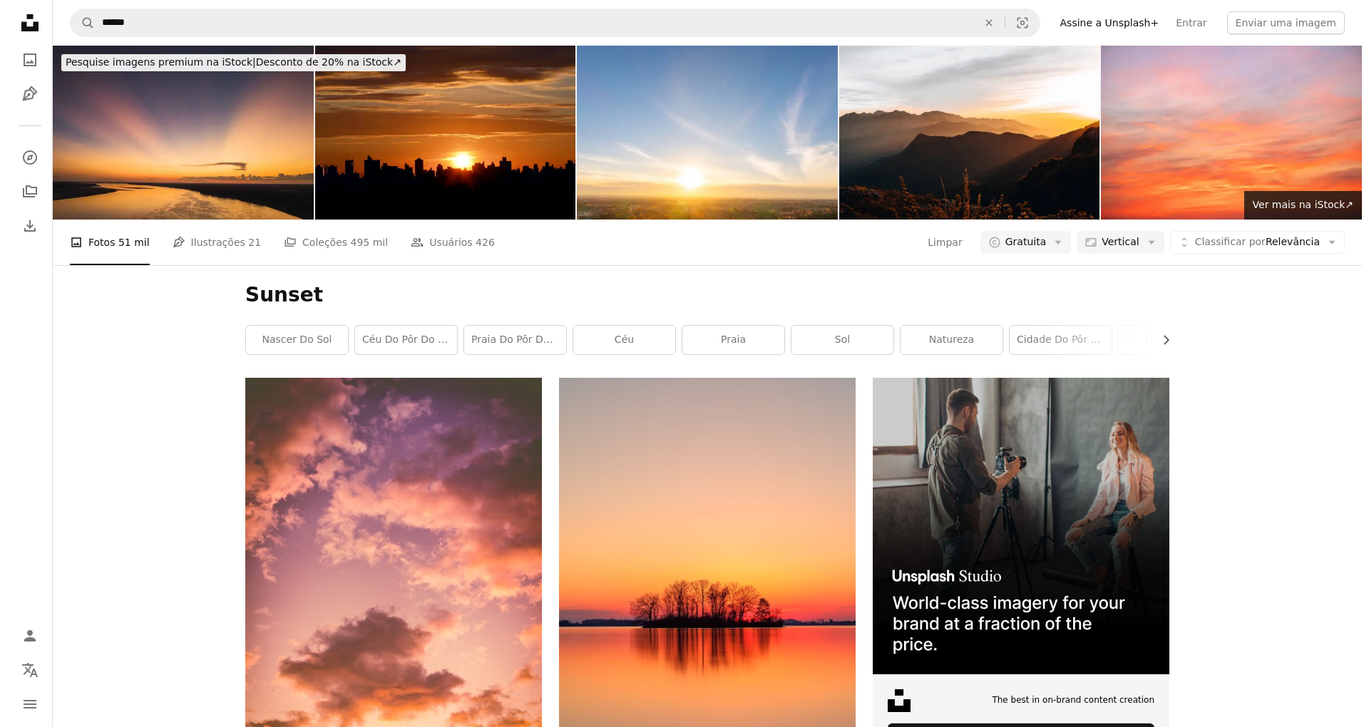
scroll to position [5038, 0]
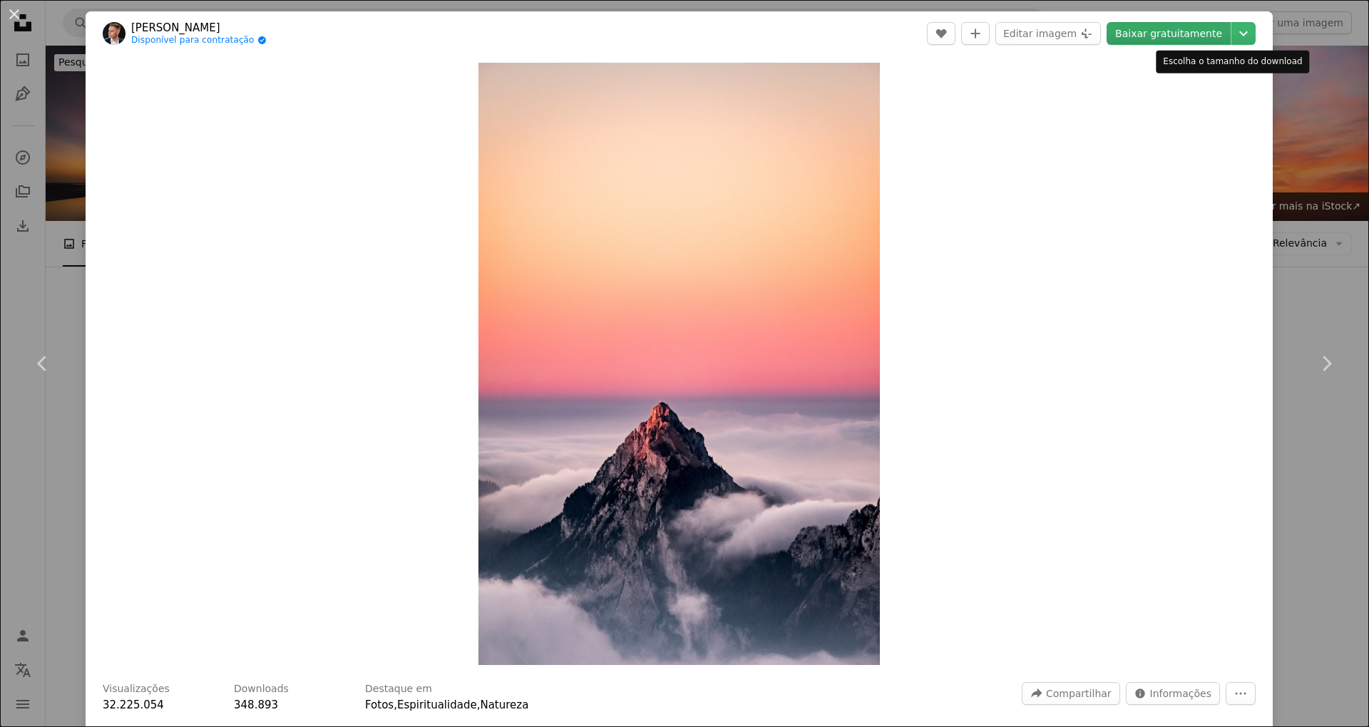
click at [1182, 36] on link "Baixar gratuitamente" at bounding box center [1169, 33] width 124 height 23
